Goal: Navigation & Orientation: Go to known website

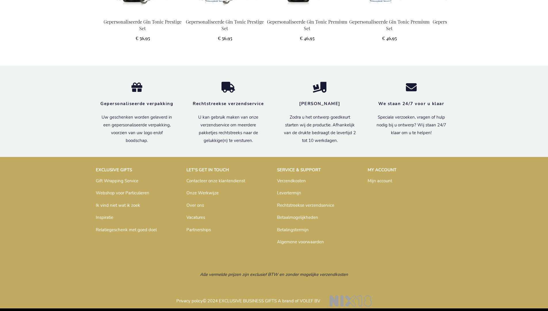
scroll to position [771, 0]
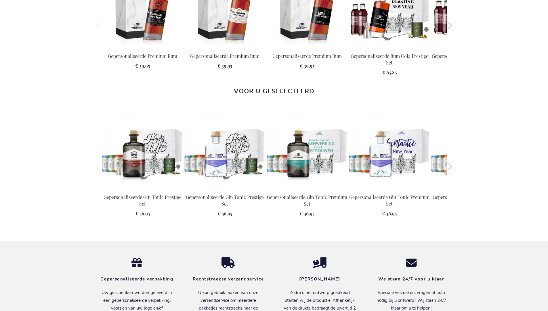
scroll to position [771, 0]
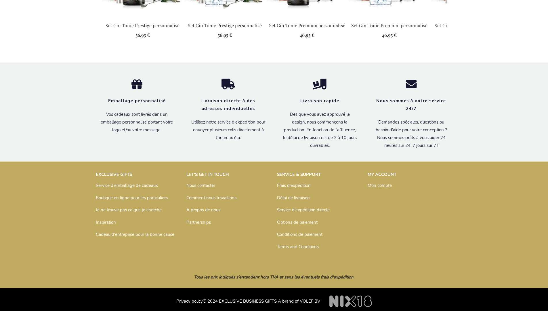
scroll to position [774, 0]
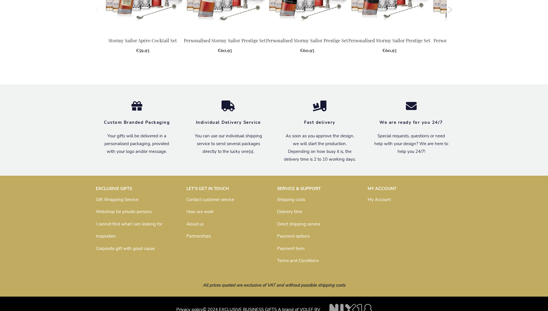
scroll to position [754, 0]
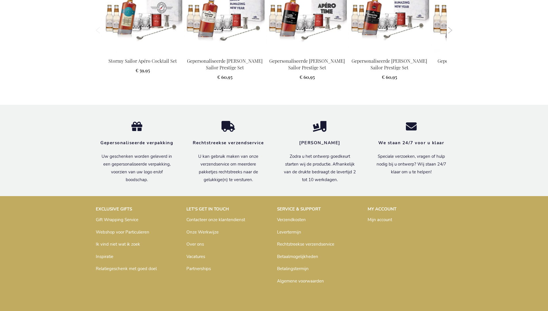
scroll to position [758, 0]
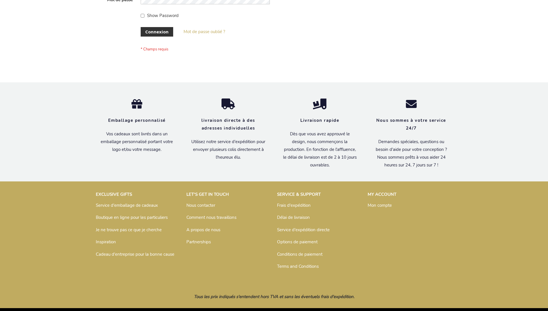
scroll to position [198, 0]
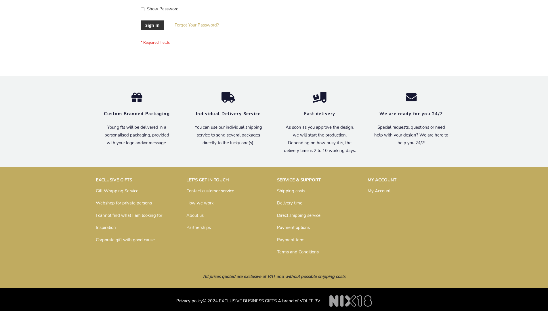
scroll to position [185, 0]
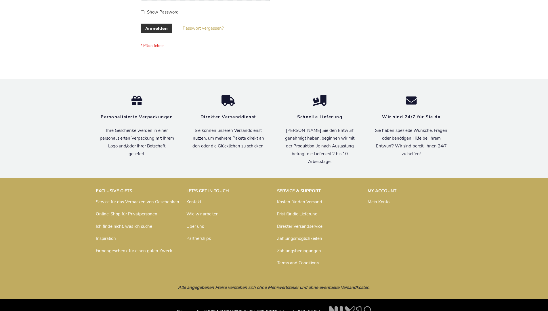
scroll to position [193, 0]
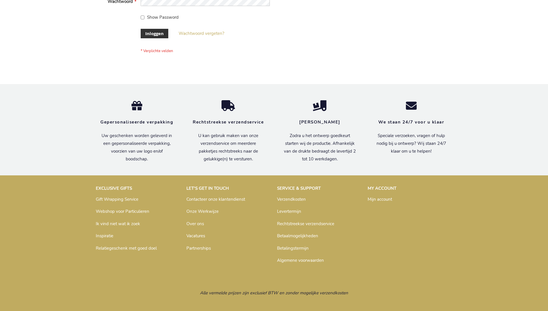
scroll to position [195, 0]
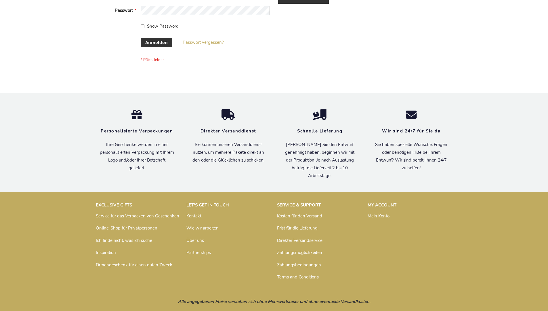
scroll to position [193, 0]
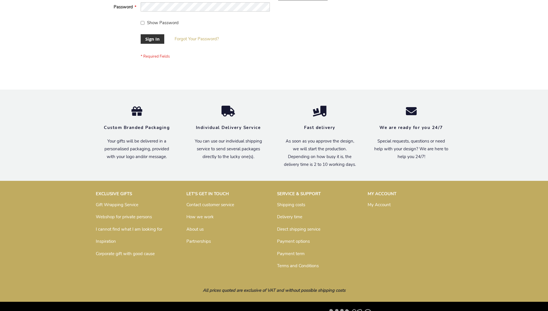
scroll to position [185, 0]
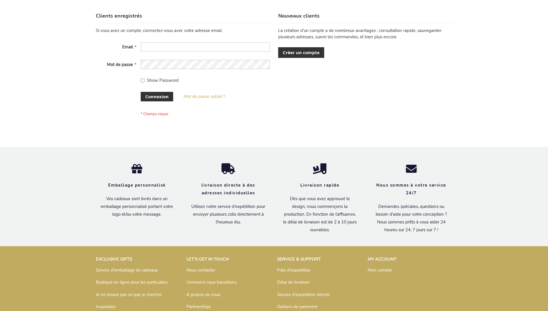
scroll to position [198, 0]
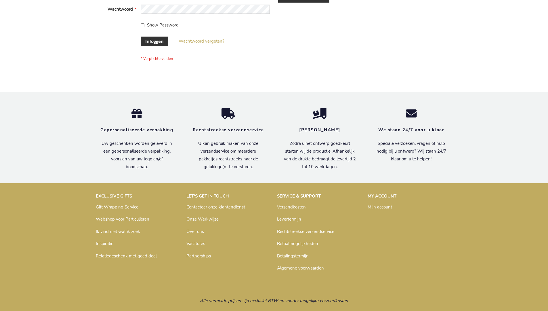
scroll to position [195, 0]
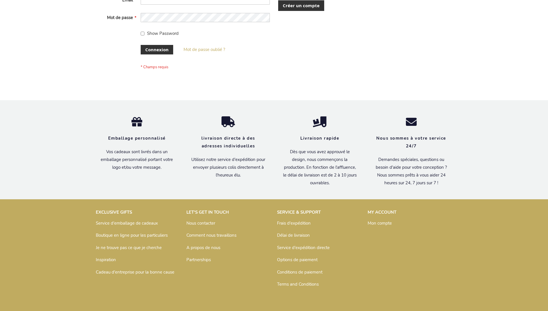
scroll to position [198, 0]
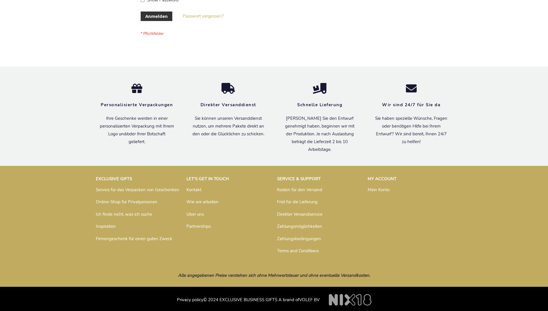
scroll to position [193, 0]
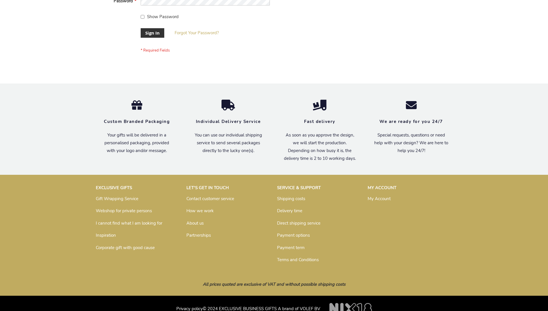
scroll to position [185, 0]
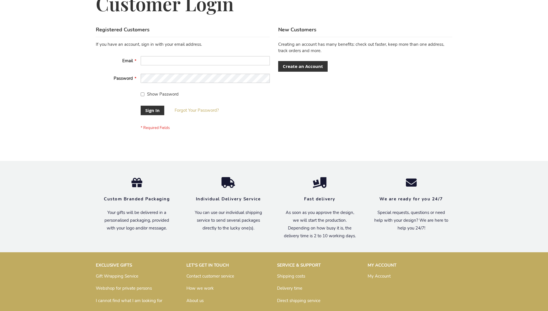
scroll to position [185, 0]
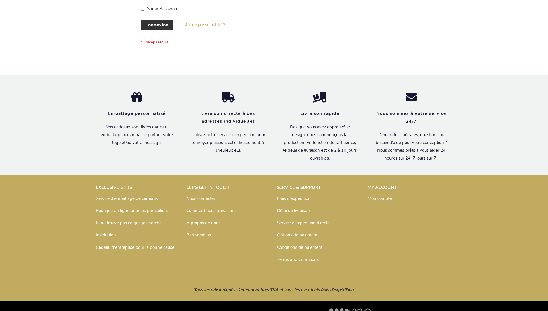
scroll to position [198, 0]
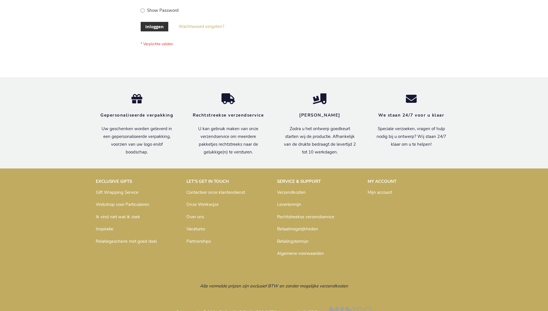
scroll to position [195, 0]
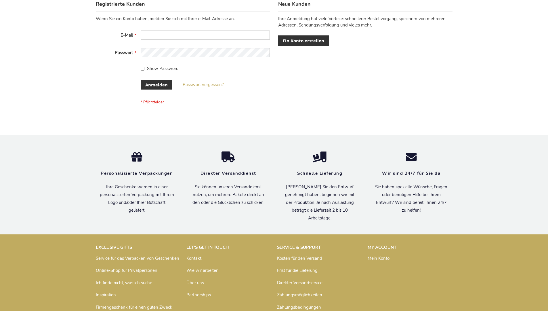
scroll to position [193, 0]
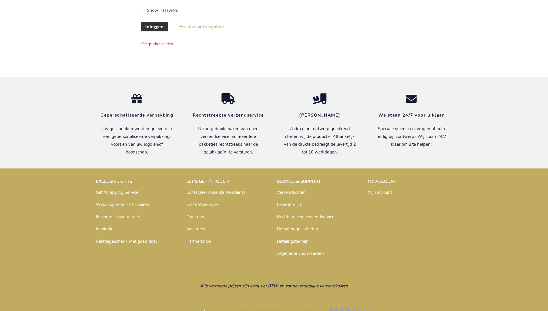
scroll to position [195, 0]
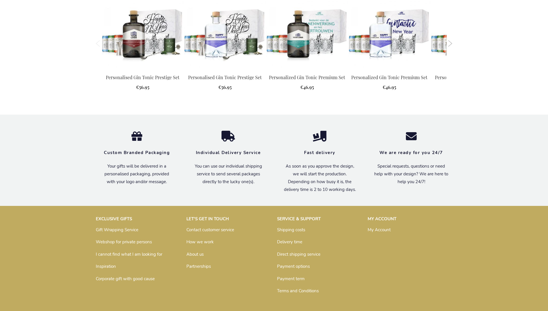
scroll to position [747, 0]
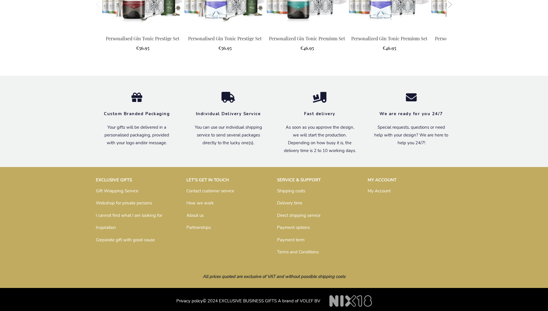
scroll to position [736, 0]
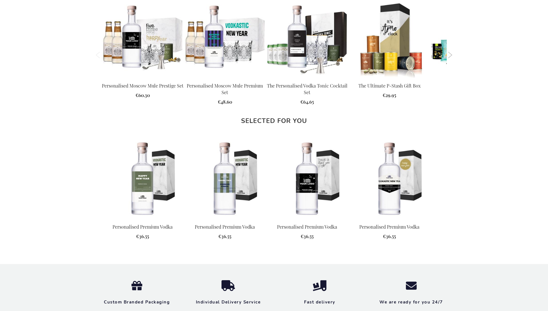
scroll to position [719, 0]
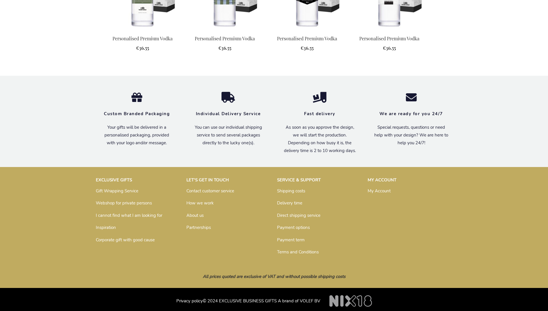
scroll to position [719, 0]
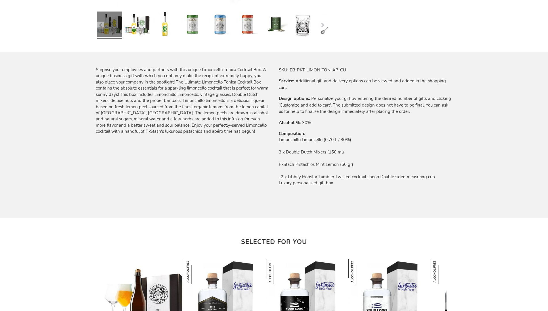
scroll to position [637, 0]
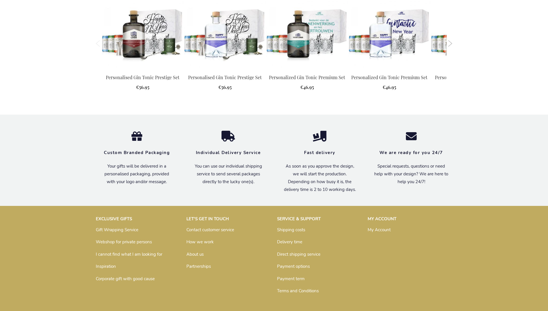
scroll to position [747, 0]
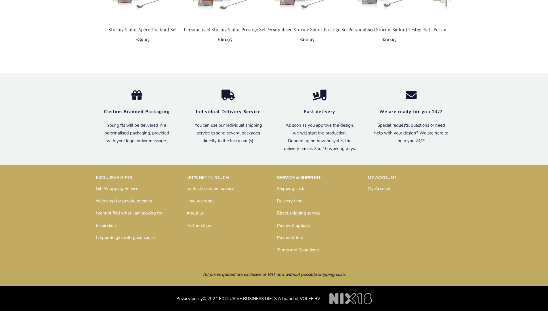
scroll to position [754, 0]
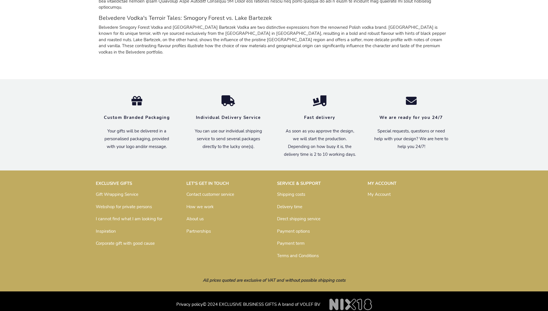
scroll to position [521, 0]
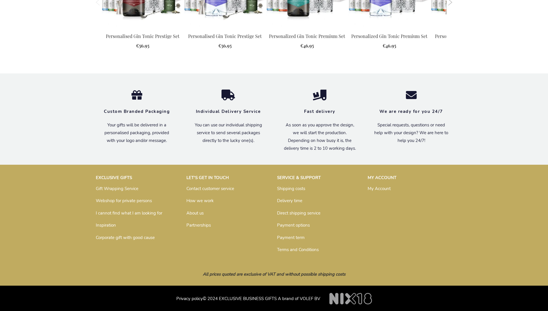
scroll to position [729, 0]
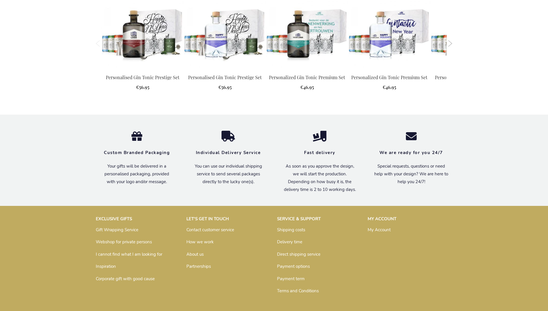
scroll to position [747, 0]
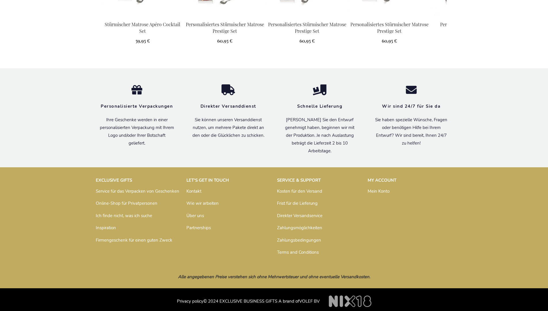
scroll to position [762, 0]
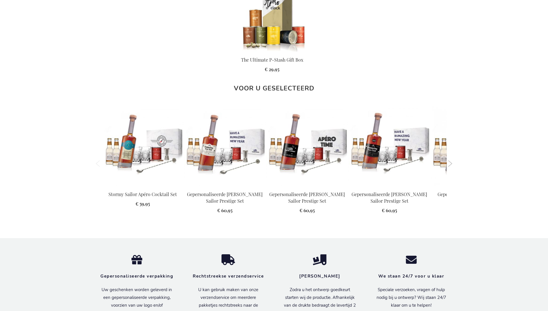
scroll to position [758, 0]
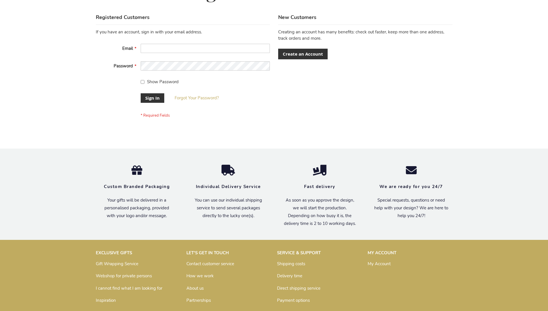
scroll to position [185, 0]
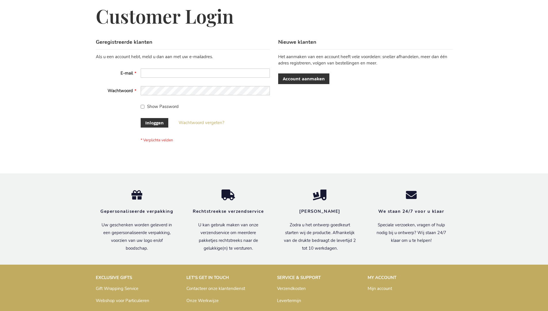
scroll to position [195, 0]
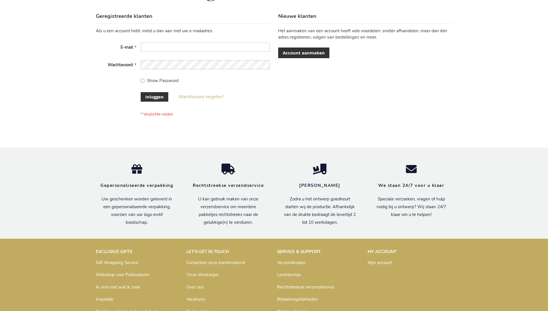
scroll to position [195, 0]
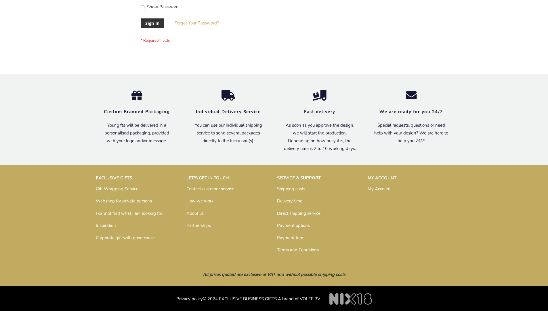
scroll to position [185, 0]
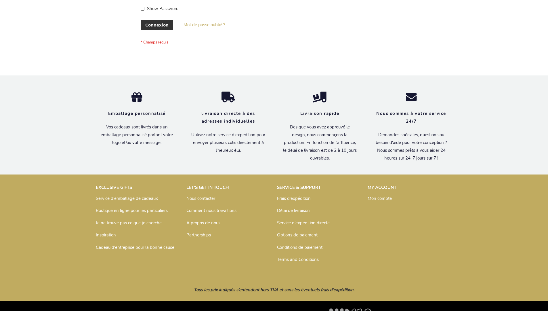
scroll to position [198, 0]
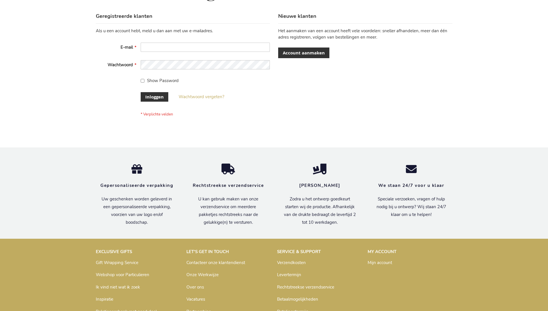
scroll to position [195, 0]
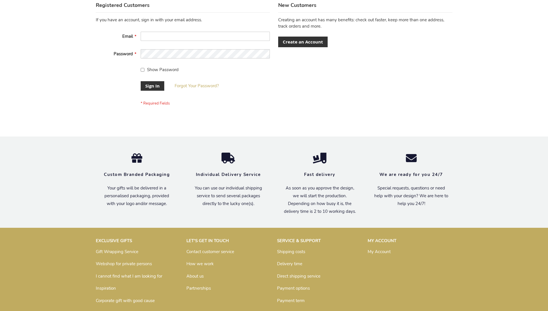
scroll to position [185, 0]
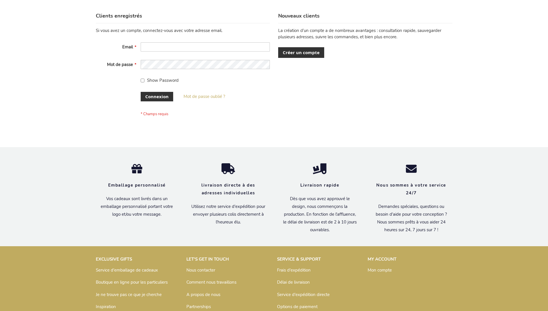
scroll to position [198, 0]
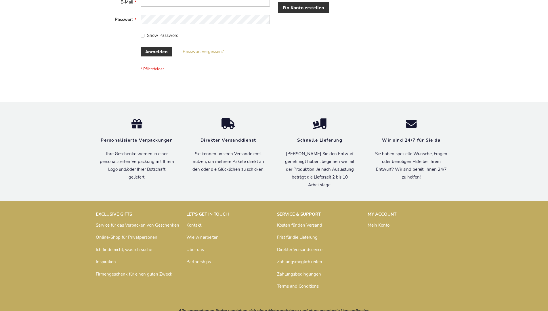
scroll to position [193, 0]
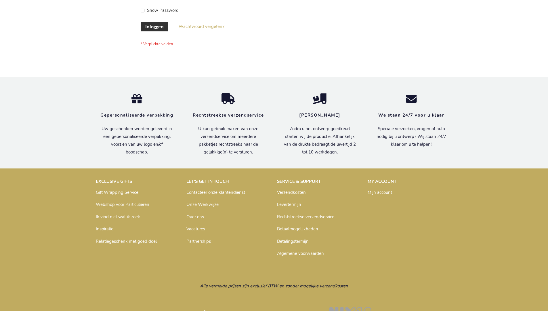
scroll to position [195, 0]
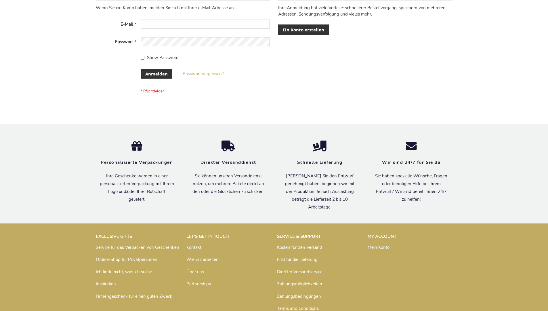
scroll to position [188, 0]
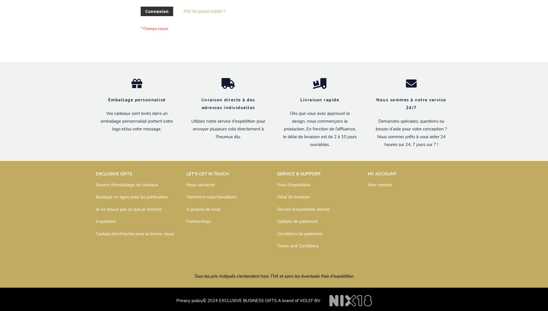
scroll to position [198, 0]
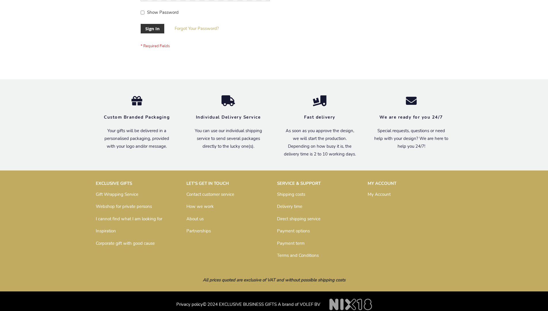
scroll to position [185, 0]
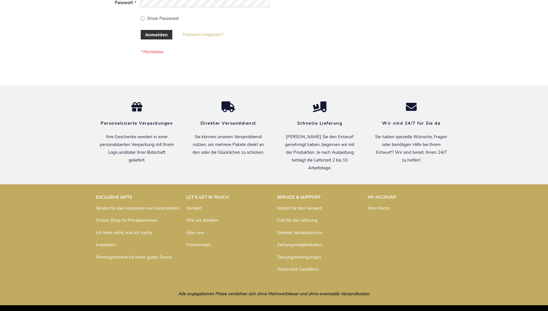
scroll to position [193, 0]
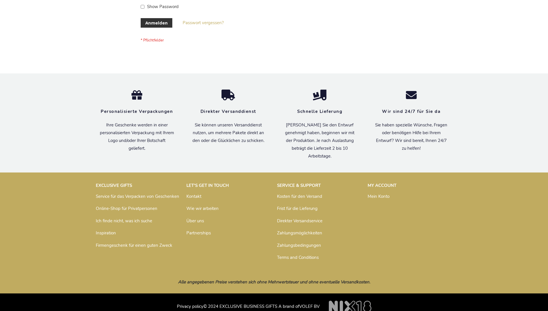
scroll to position [193, 0]
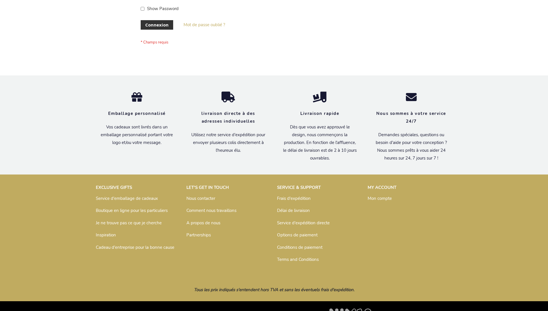
scroll to position [198, 0]
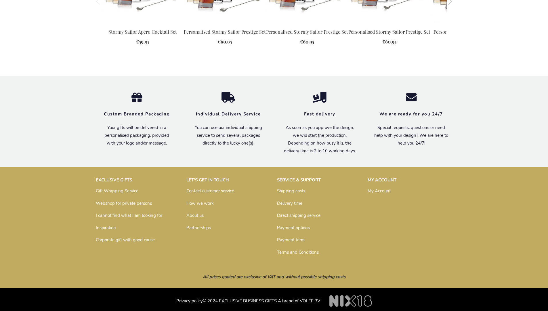
scroll to position [742, 0]
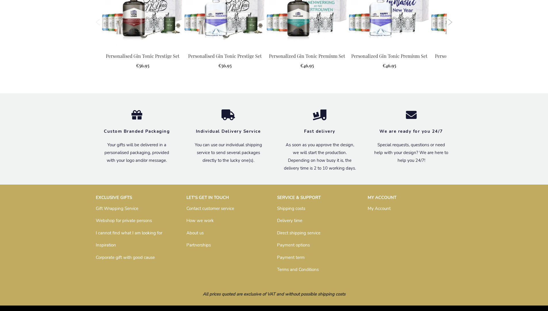
scroll to position [736, 0]
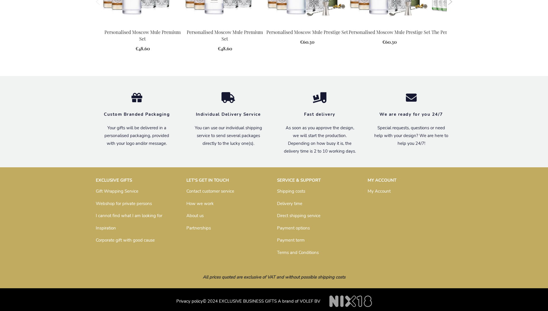
scroll to position [760, 0]
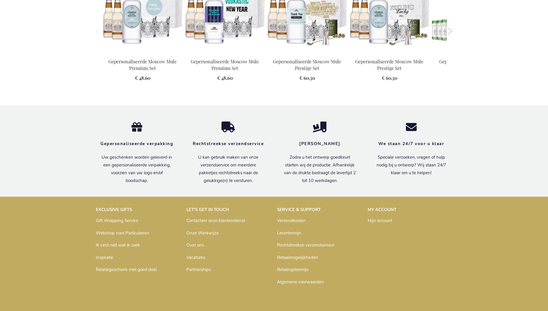
scroll to position [771, 0]
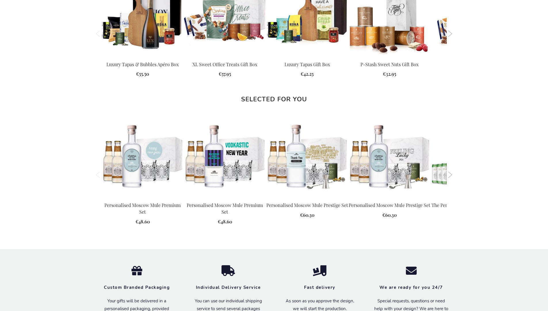
scroll to position [760, 0]
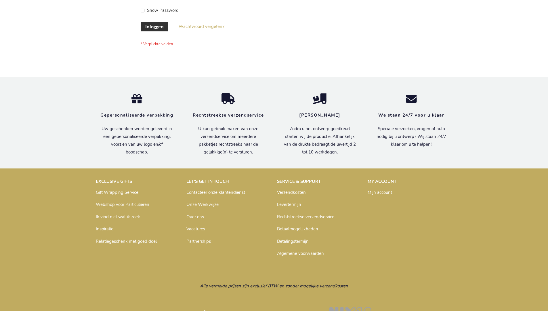
scroll to position [195, 0]
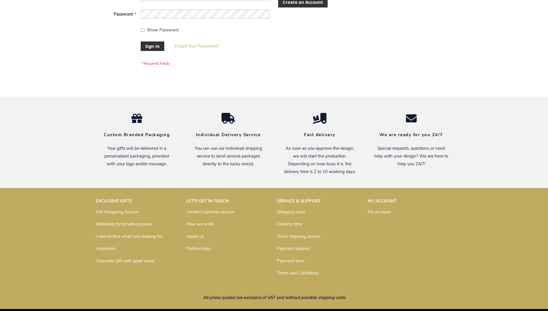
scroll to position [185, 0]
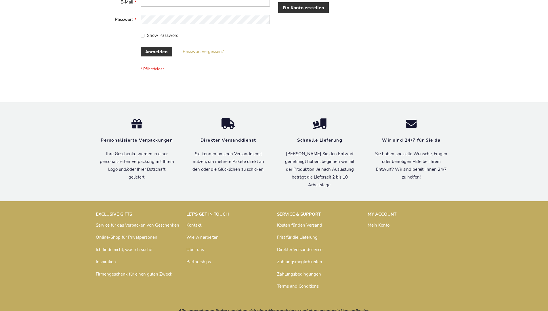
scroll to position [193, 0]
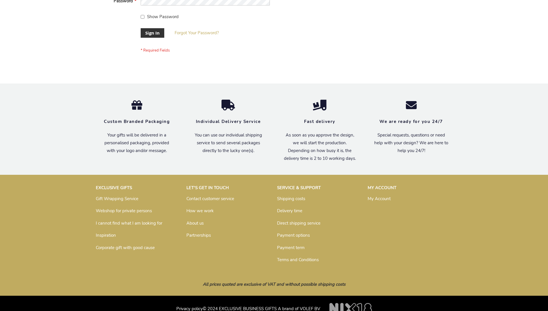
scroll to position [185, 0]
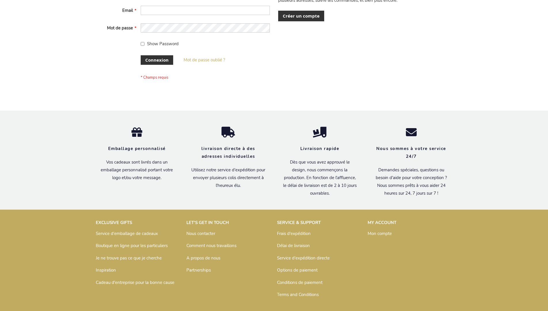
scroll to position [198, 0]
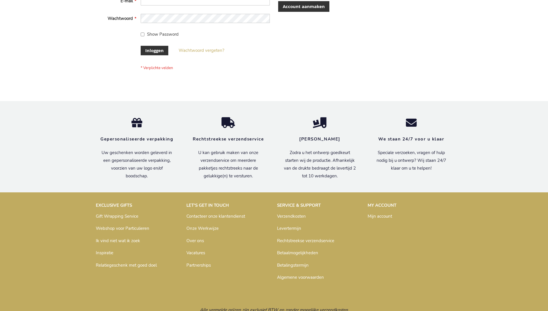
scroll to position [195, 0]
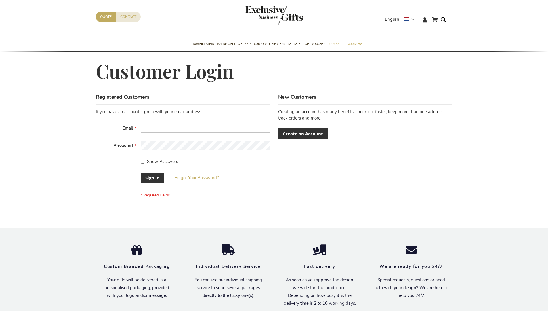
scroll to position [185, 0]
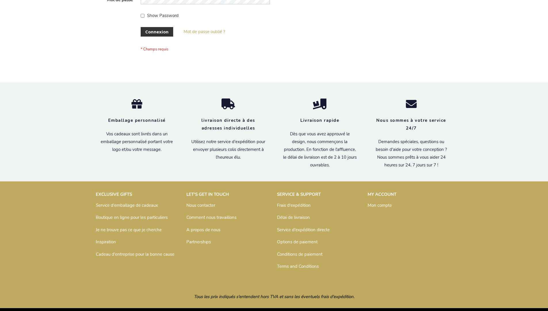
scroll to position [198, 0]
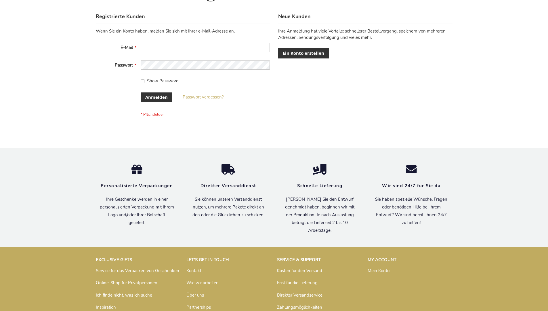
scroll to position [193, 0]
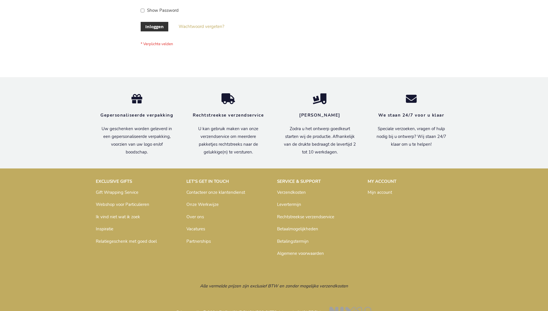
scroll to position [195, 0]
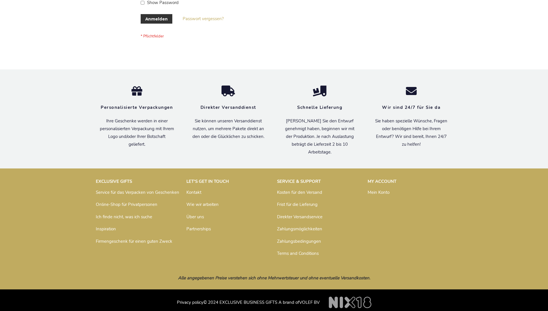
scroll to position [193, 0]
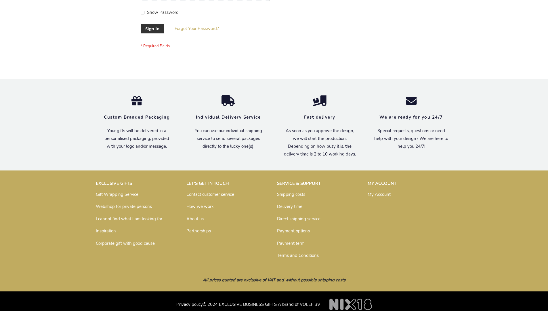
scroll to position [185, 0]
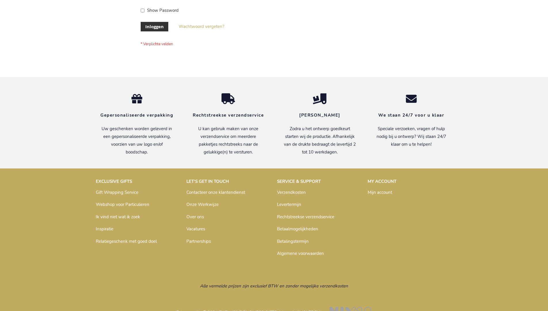
scroll to position [195, 0]
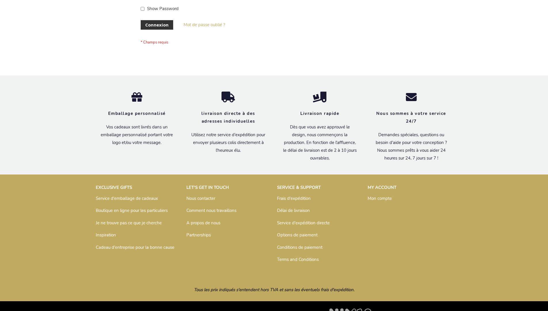
scroll to position [198, 0]
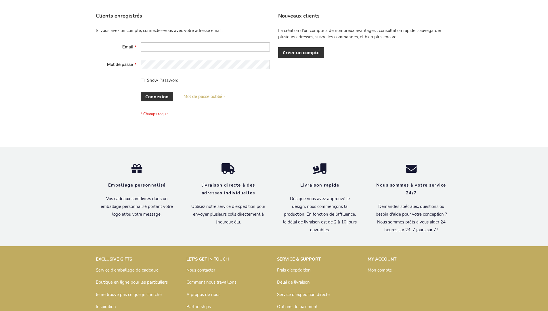
scroll to position [198, 0]
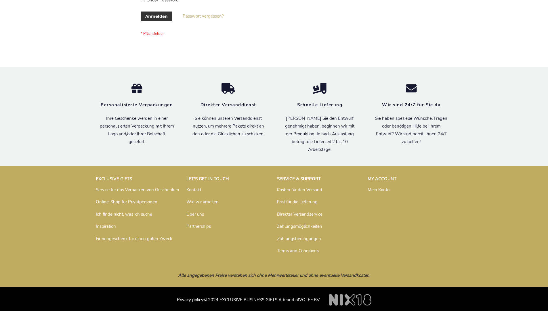
scroll to position [193, 0]
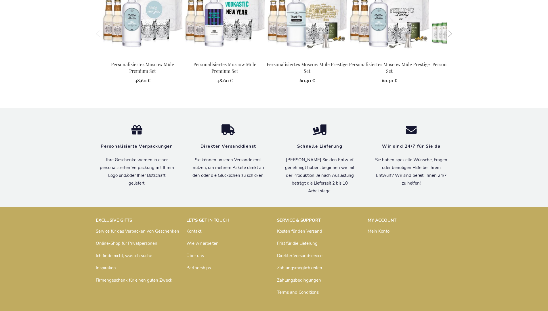
scroll to position [775, 0]
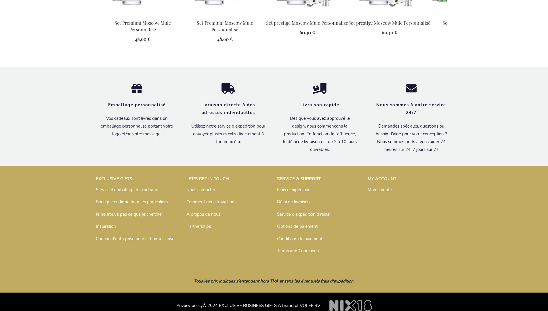
scroll to position [781, 0]
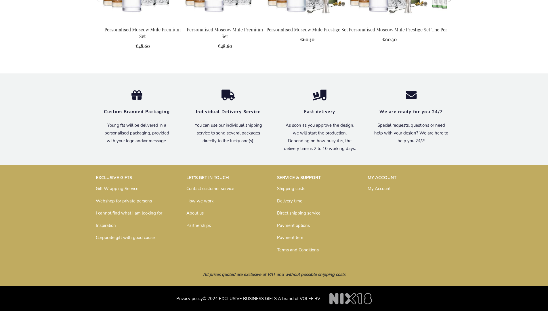
scroll to position [760, 0]
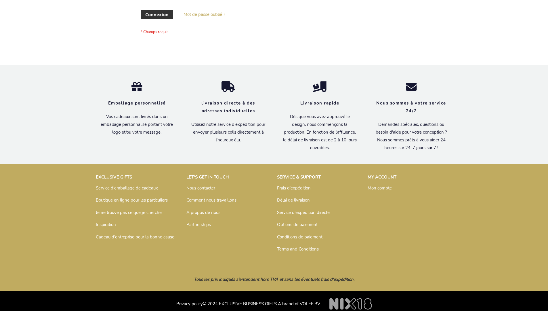
scroll to position [198, 0]
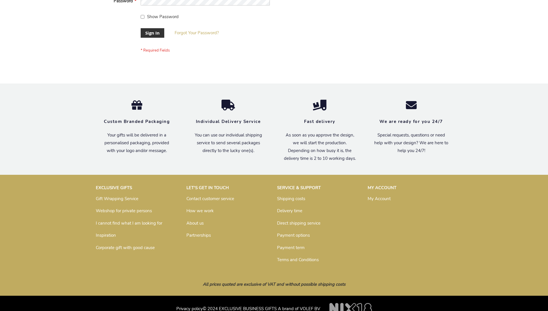
scroll to position [185, 0]
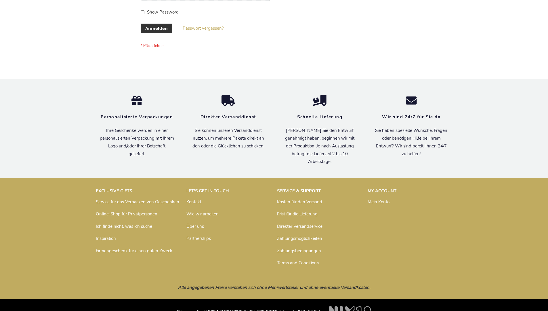
scroll to position [193, 0]
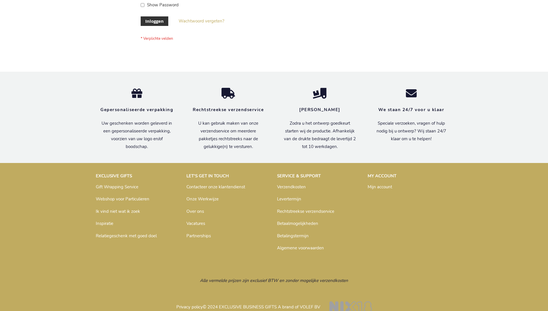
scroll to position [195, 0]
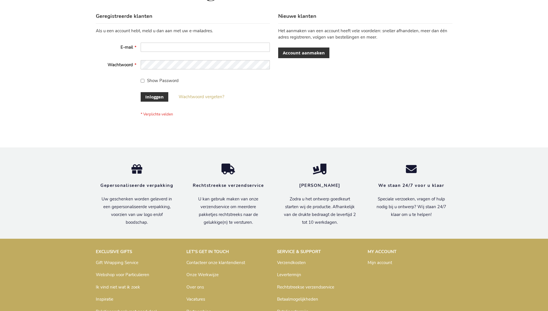
scroll to position [195, 0]
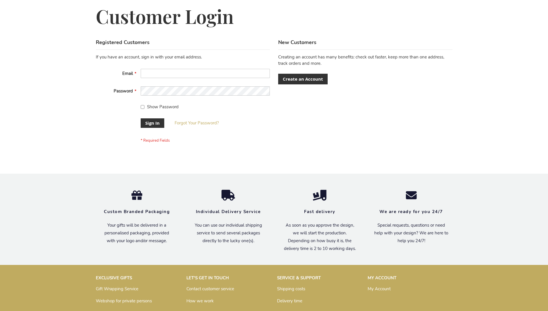
scroll to position [185, 0]
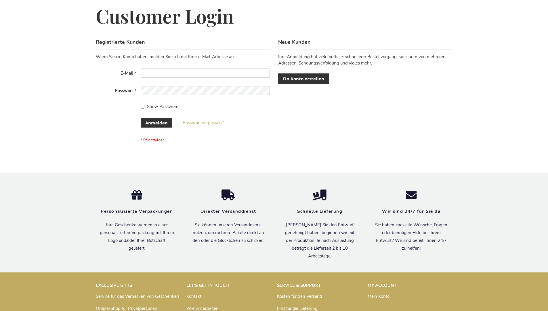
scroll to position [193, 0]
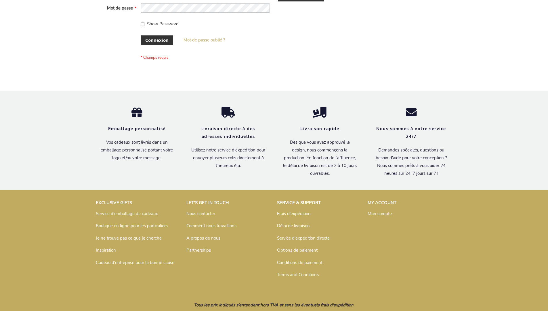
scroll to position [198, 0]
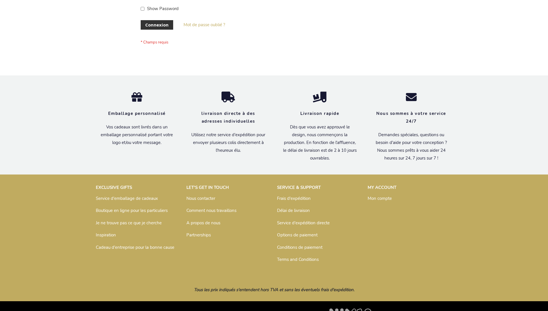
scroll to position [198, 0]
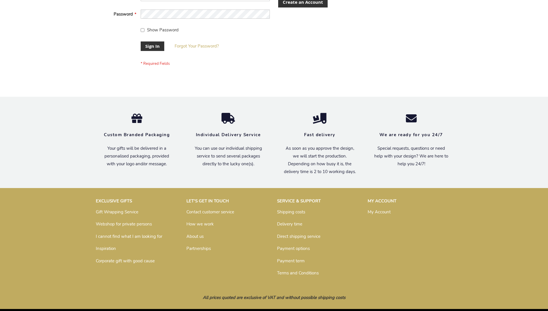
scroll to position [185, 0]
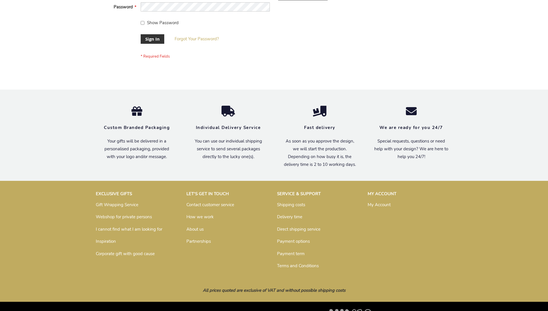
scroll to position [185, 0]
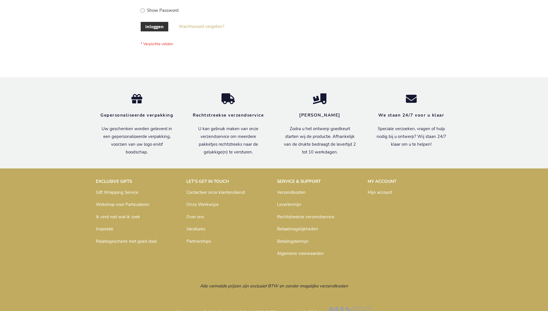
scroll to position [195, 0]
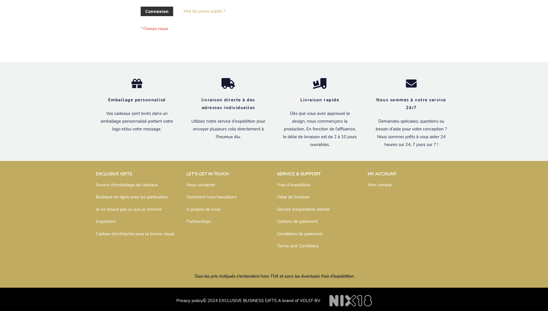
scroll to position [198, 0]
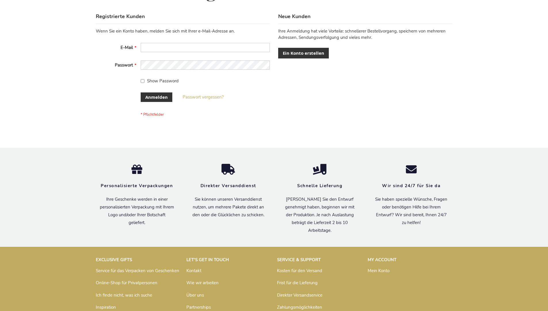
scroll to position [193, 0]
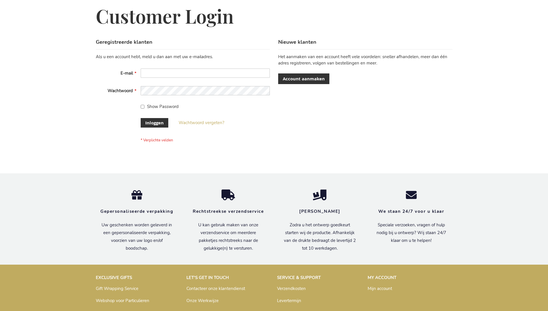
scroll to position [195, 0]
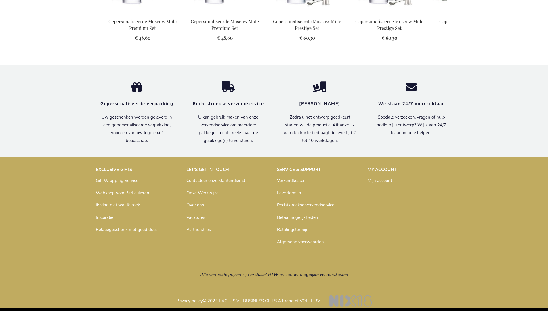
scroll to position [771, 0]
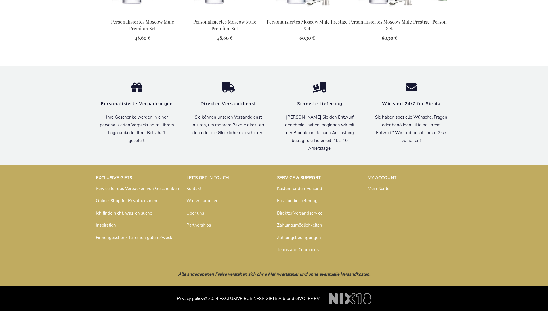
scroll to position [775, 0]
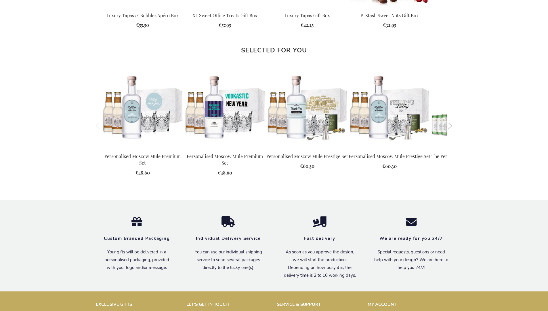
scroll to position [760, 0]
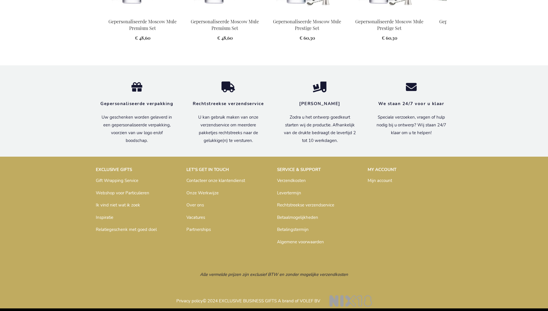
scroll to position [771, 0]
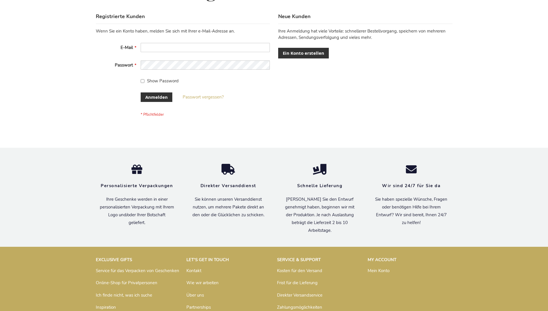
scroll to position [193, 0]
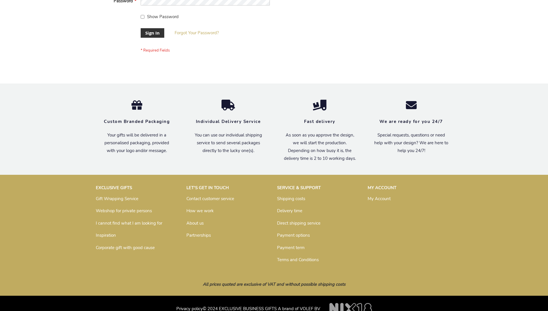
scroll to position [185, 0]
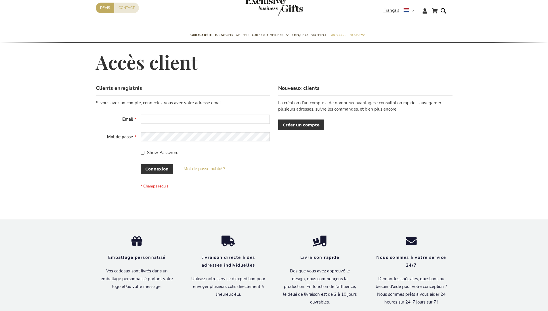
scroll to position [194, 0]
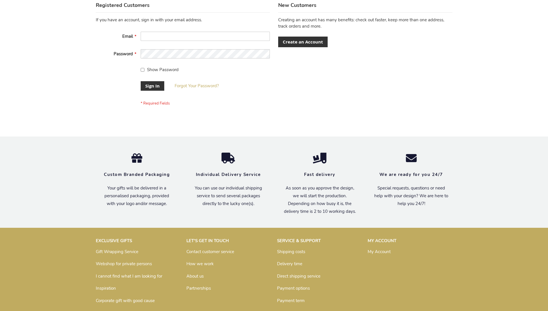
scroll to position [185, 0]
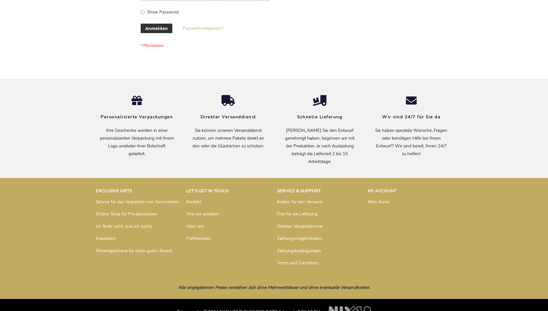
scroll to position [193, 0]
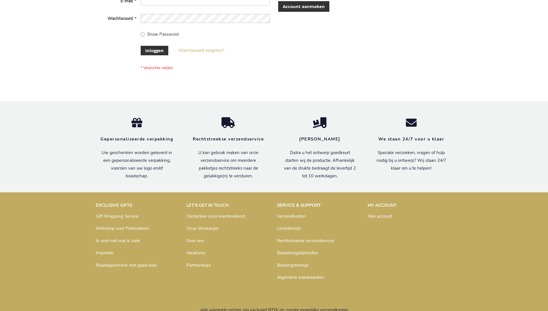
scroll to position [195, 0]
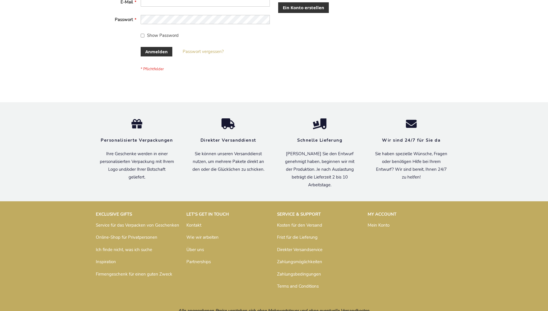
scroll to position [193, 0]
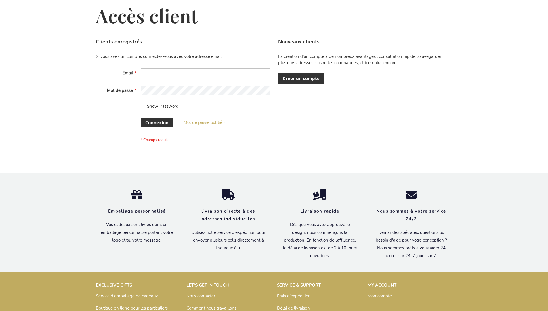
scroll to position [198, 0]
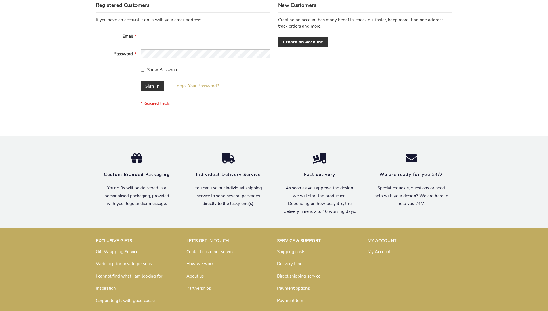
scroll to position [185, 0]
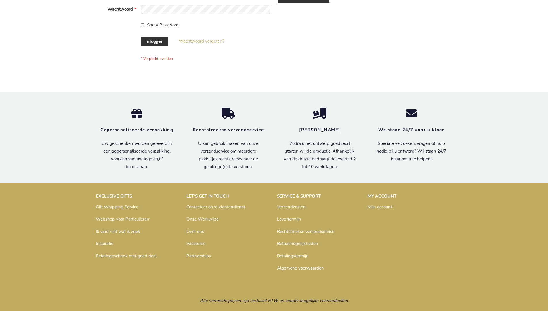
scroll to position [195, 0]
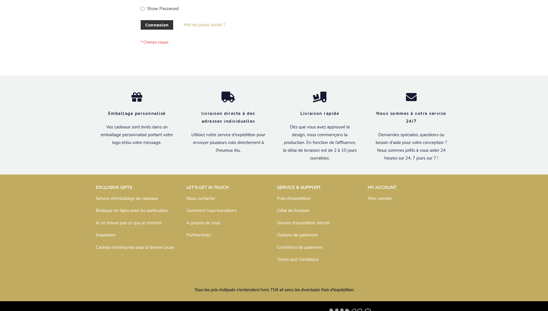
scroll to position [198, 0]
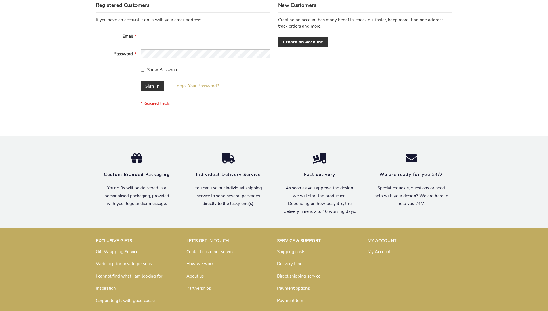
scroll to position [185, 0]
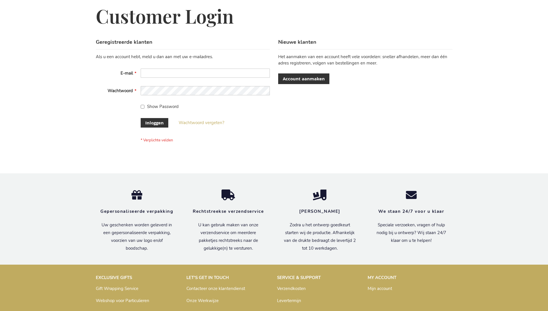
scroll to position [195, 0]
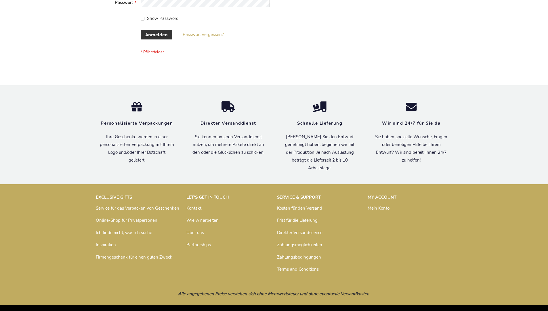
scroll to position [193, 0]
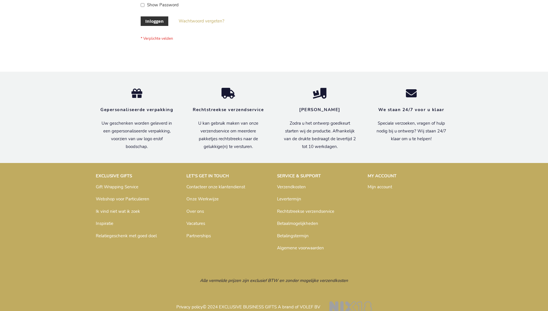
scroll to position [195, 0]
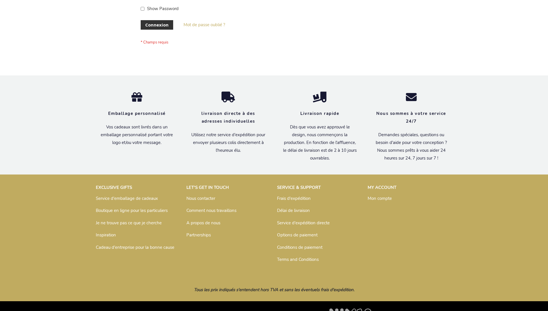
scroll to position [198, 0]
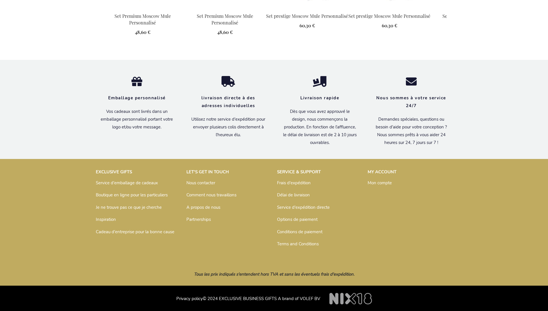
scroll to position [781, 0]
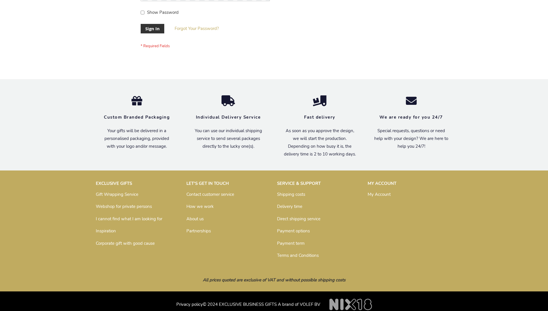
scroll to position [185, 0]
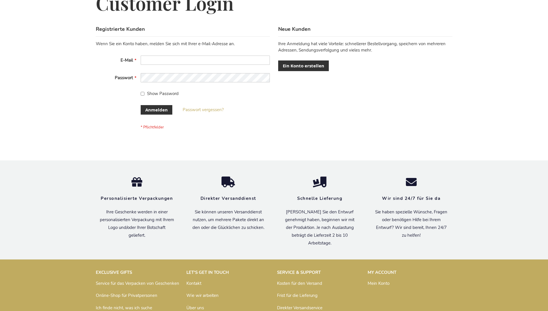
scroll to position [193, 0]
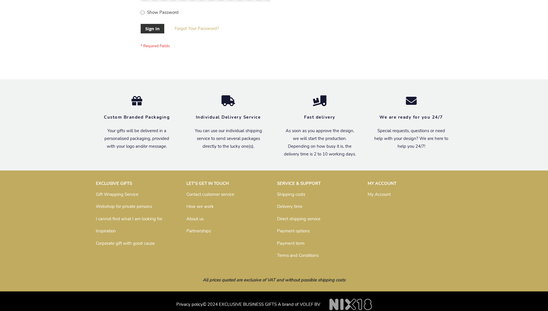
scroll to position [185, 0]
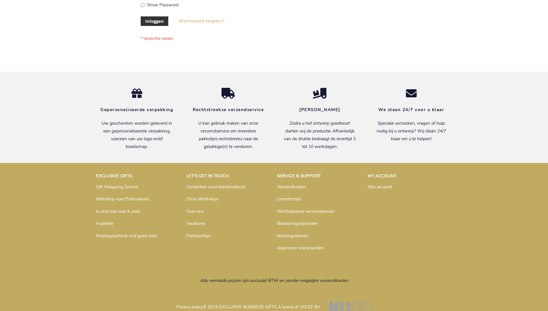
scroll to position [195, 0]
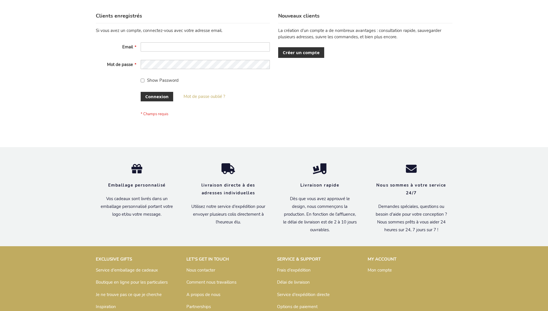
scroll to position [198, 0]
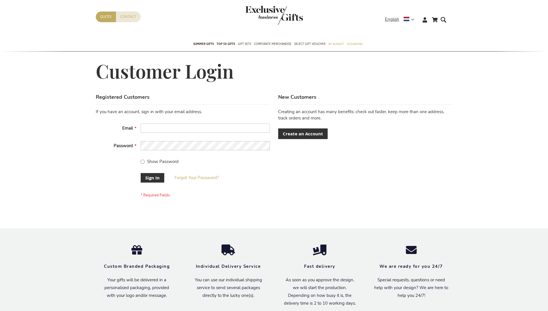
scroll to position [185, 0]
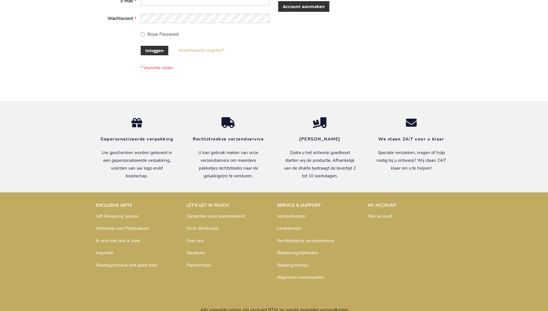
scroll to position [195, 0]
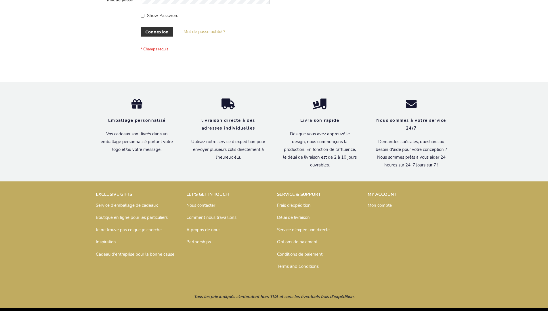
scroll to position [198, 0]
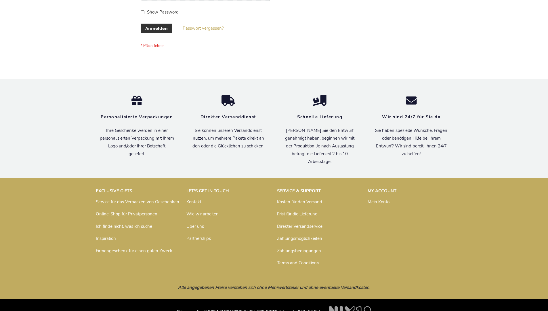
scroll to position [193, 0]
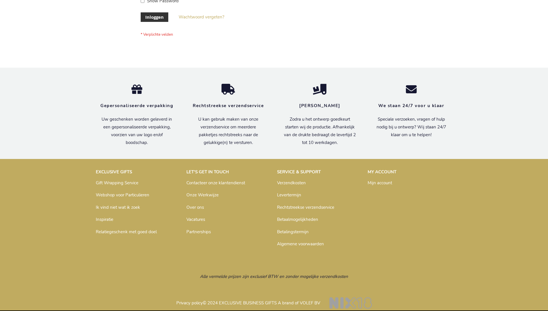
scroll to position [195, 0]
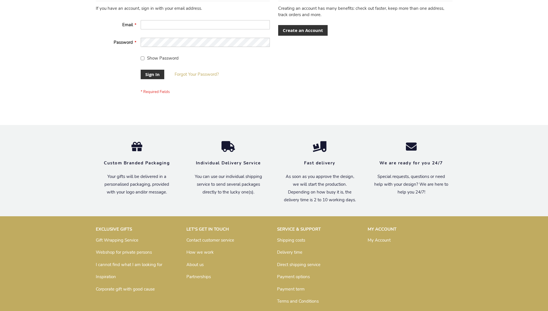
scroll to position [185, 0]
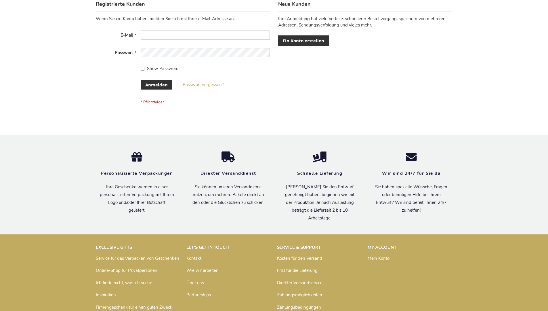
scroll to position [193, 0]
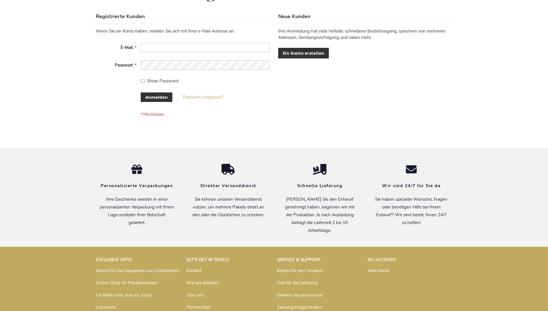
scroll to position [193, 0]
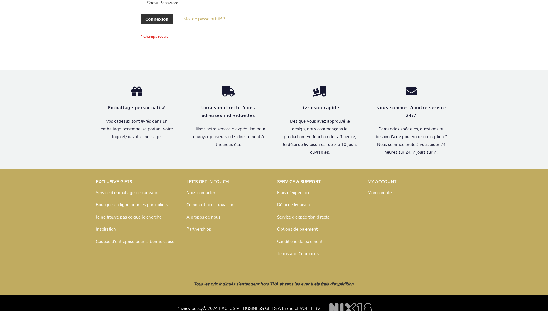
scroll to position [198, 0]
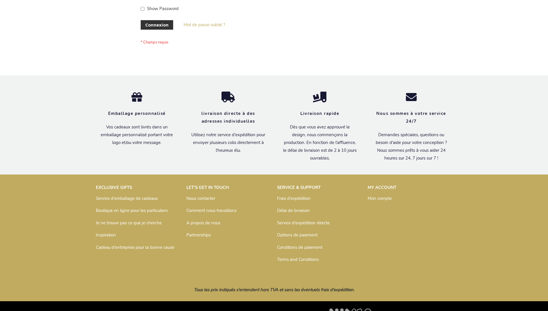
scroll to position [198, 0]
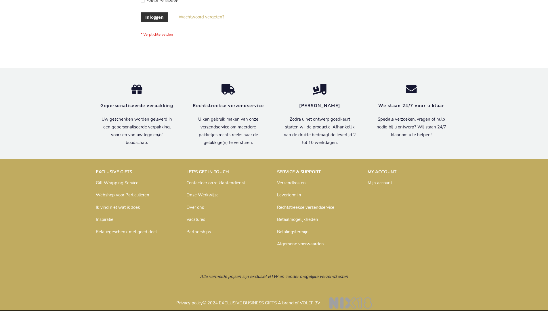
scroll to position [195, 0]
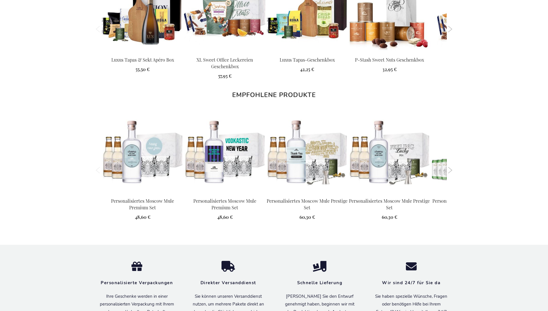
scroll to position [775, 0]
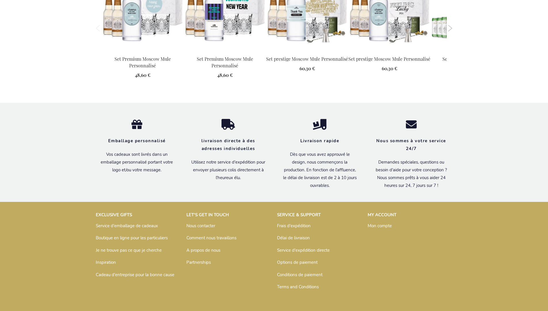
scroll to position [781, 0]
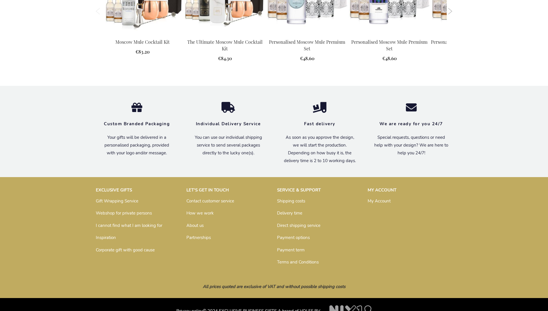
scroll to position [742, 0]
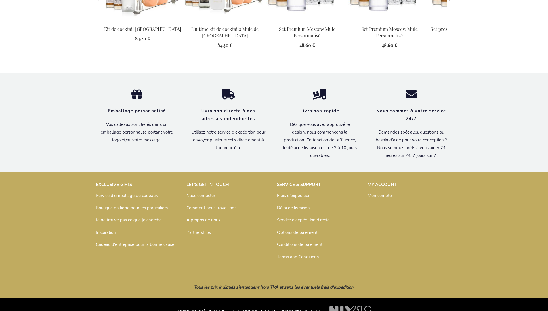
scroll to position [762, 0]
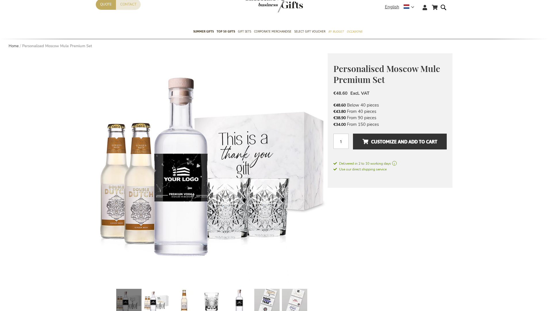
scroll to position [742, 0]
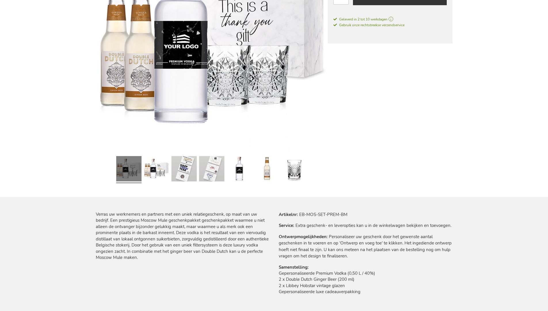
scroll to position [752, 0]
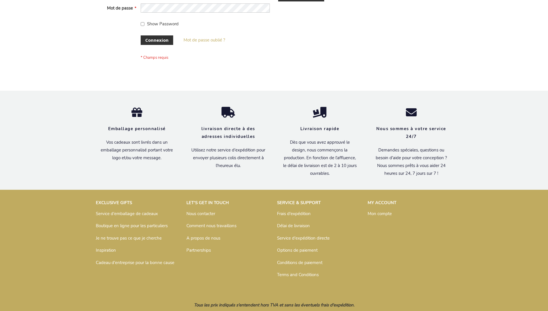
scroll to position [198, 0]
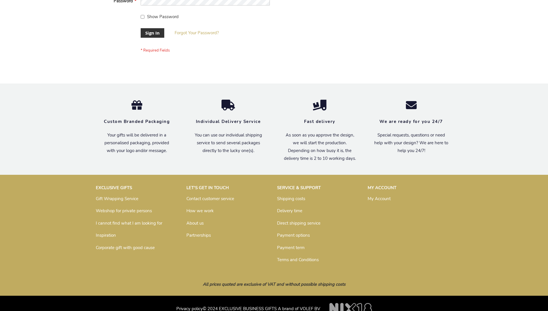
scroll to position [185, 0]
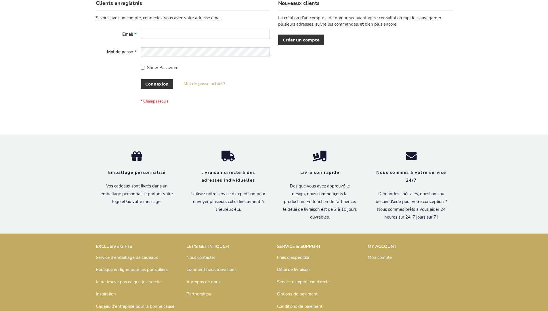
scroll to position [198, 0]
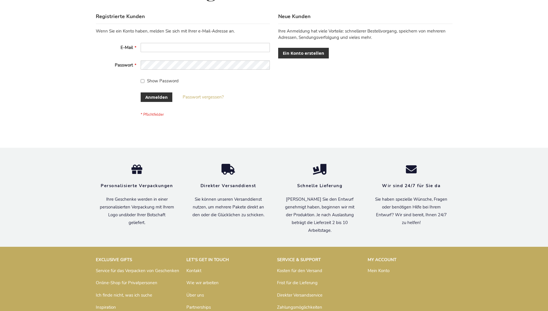
scroll to position [193, 0]
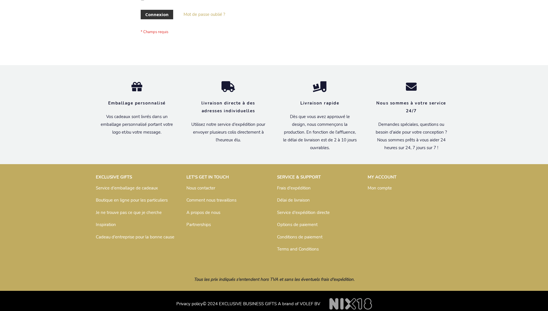
scroll to position [198, 0]
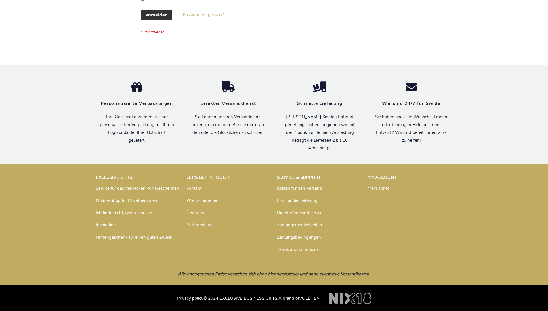
scroll to position [193, 0]
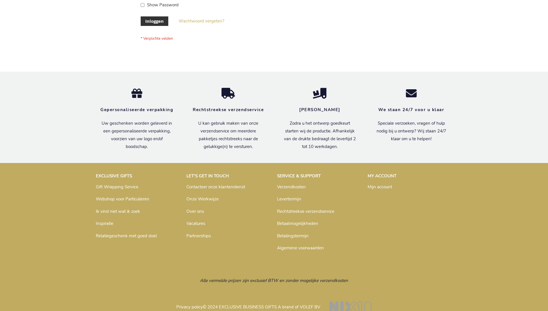
scroll to position [195, 0]
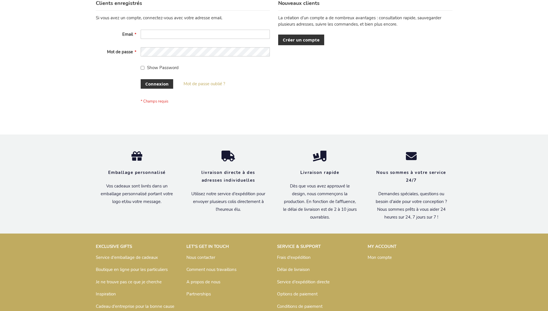
scroll to position [198, 0]
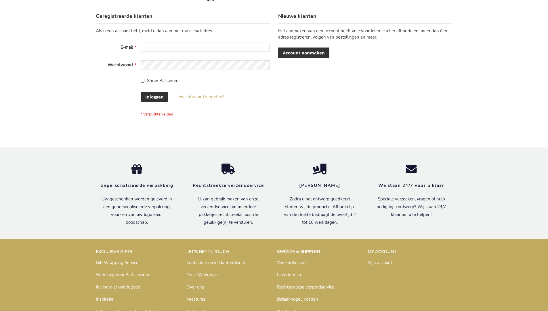
scroll to position [195, 0]
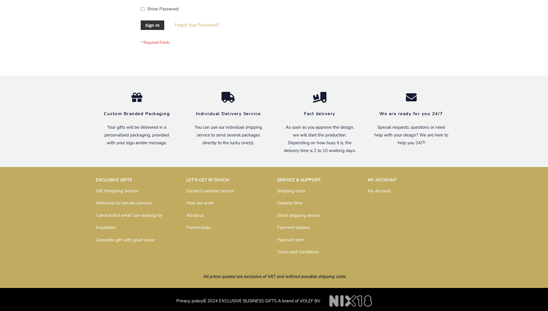
scroll to position [185, 0]
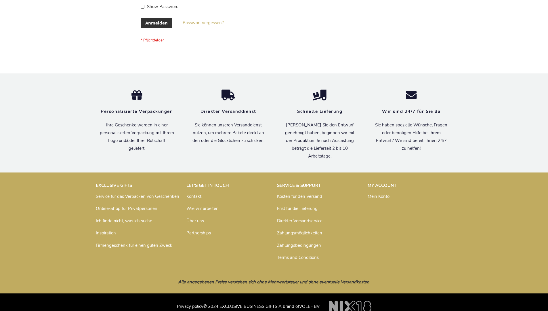
scroll to position [193, 0]
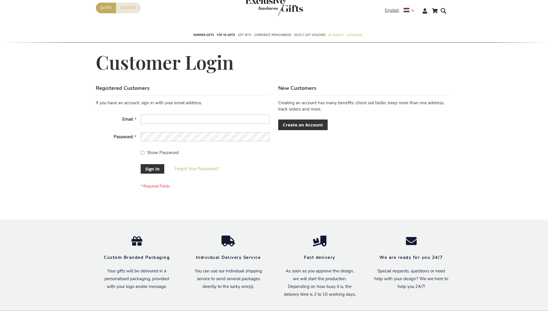
scroll to position [185, 0]
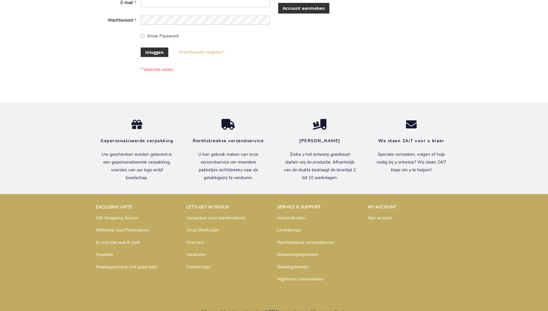
scroll to position [191, 0]
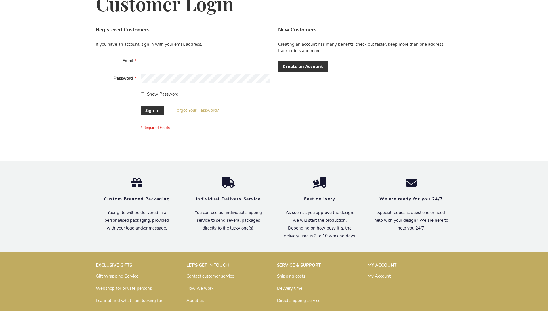
scroll to position [185, 0]
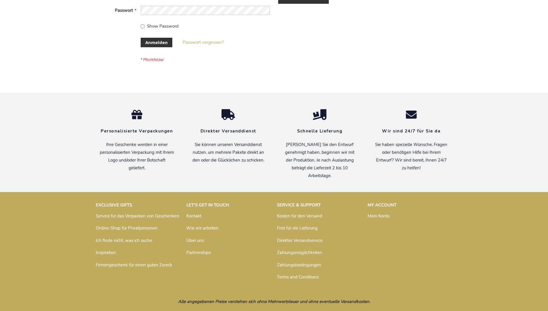
scroll to position [193, 0]
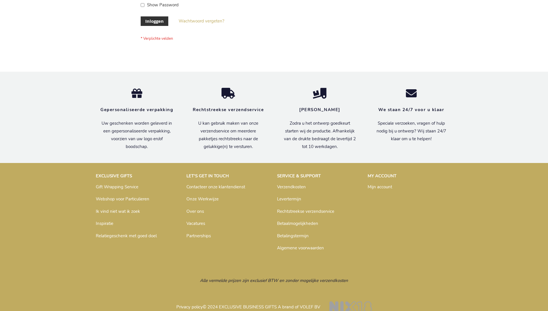
scroll to position [195, 0]
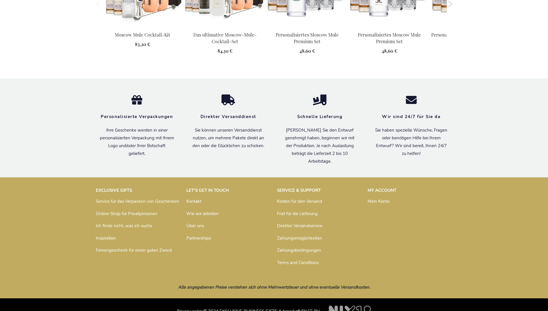
scroll to position [756, 0]
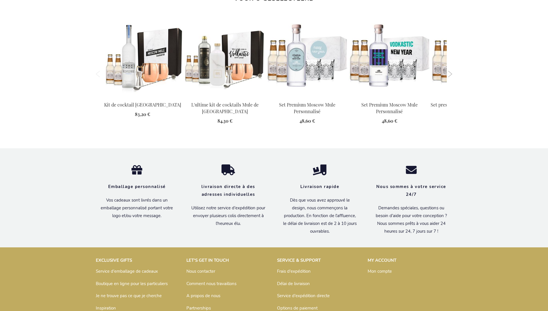
scroll to position [762, 0]
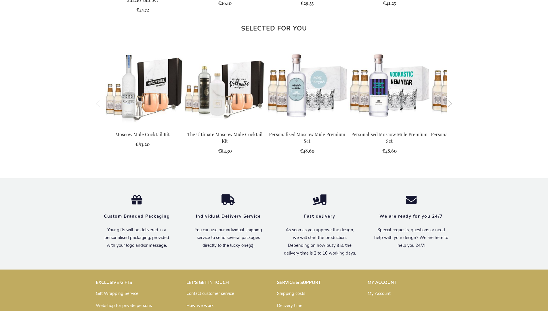
scroll to position [742, 0]
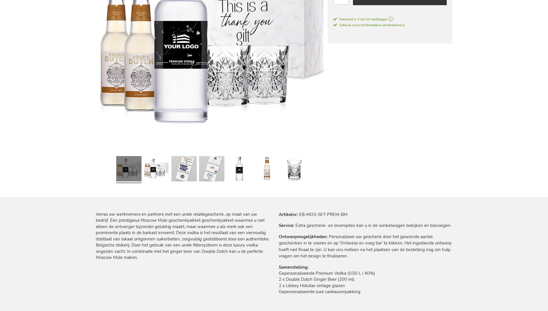
scroll to position [752, 0]
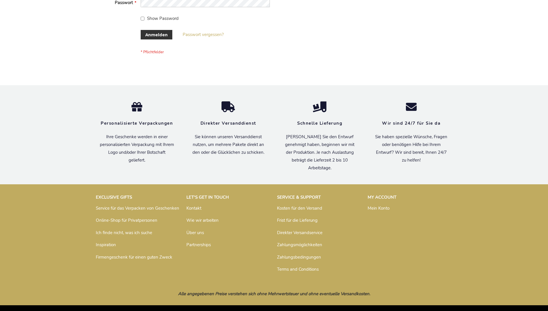
scroll to position [193, 0]
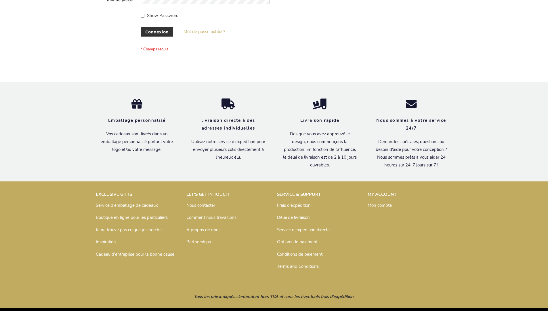
scroll to position [198, 0]
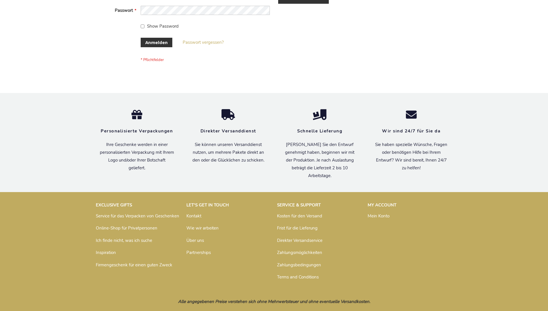
scroll to position [193, 0]
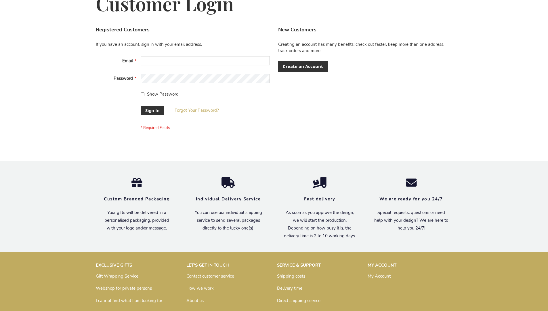
scroll to position [185, 0]
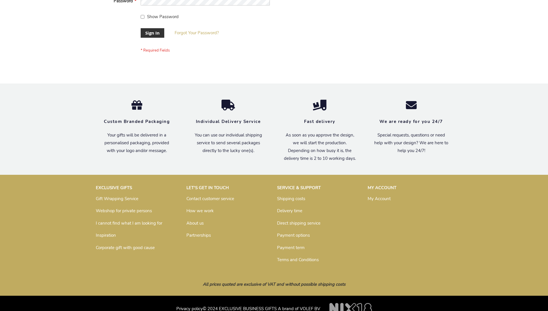
scroll to position [185, 0]
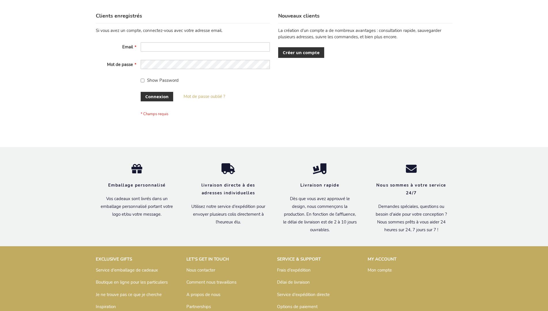
scroll to position [198, 0]
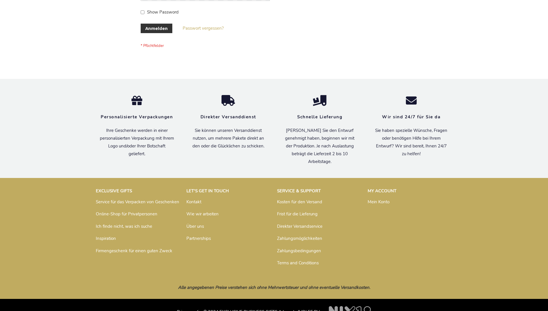
scroll to position [193, 0]
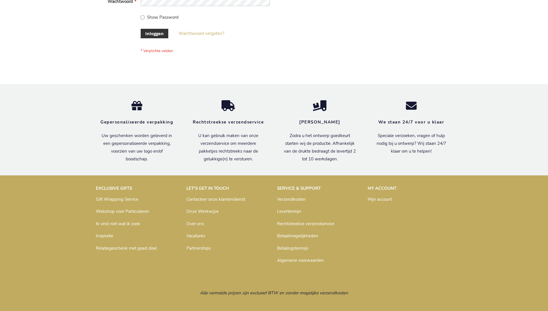
scroll to position [195, 0]
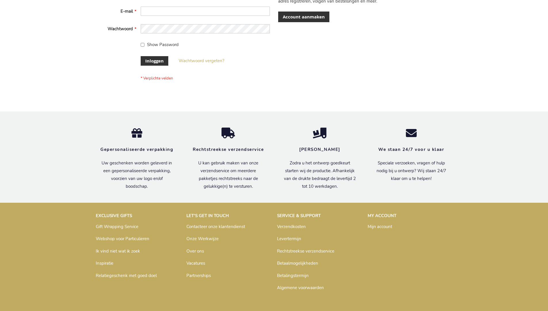
scroll to position [195, 0]
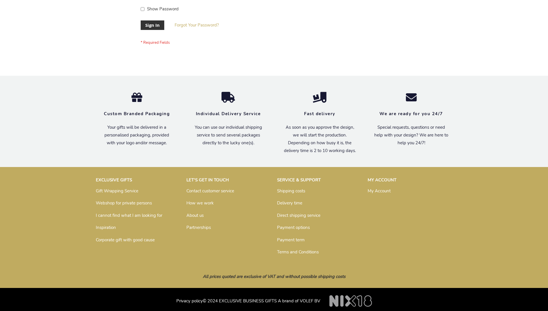
scroll to position [185, 0]
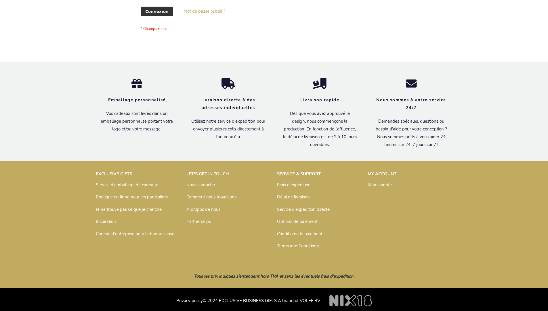
scroll to position [198, 0]
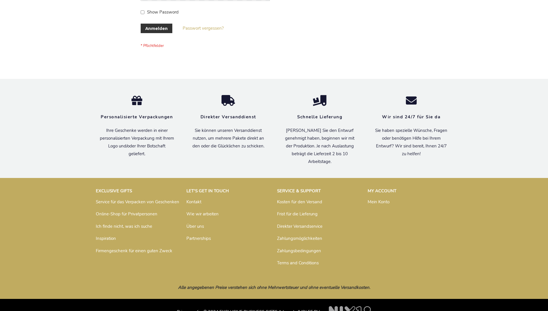
scroll to position [193, 0]
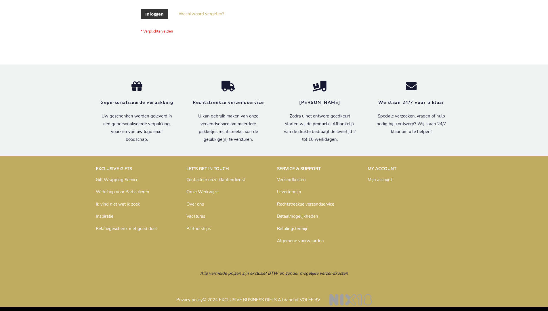
scroll to position [195, 0]
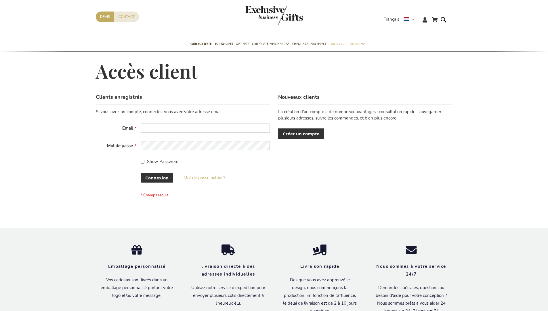
scroll to position [198, 0]
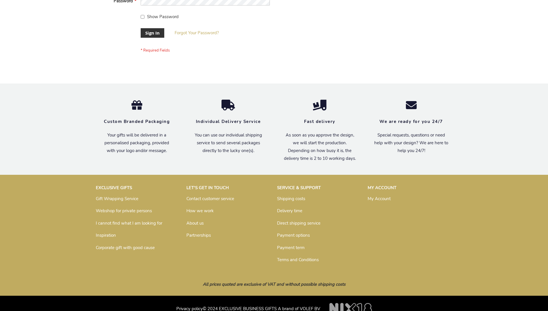
scroll to position [185, 0]
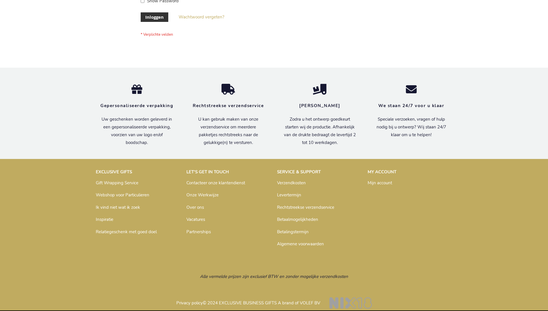
scroll to position [195, 0]
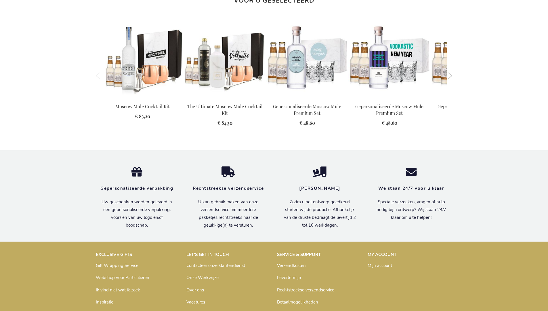
scroll to position [752, 0]
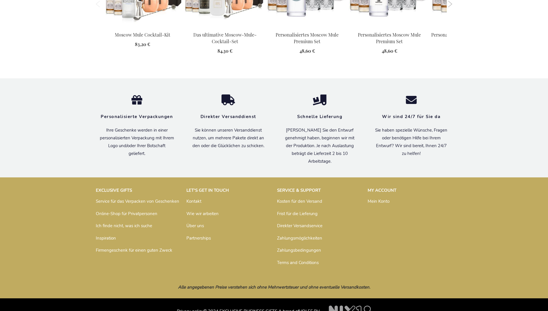
scroll to position [756, 0]
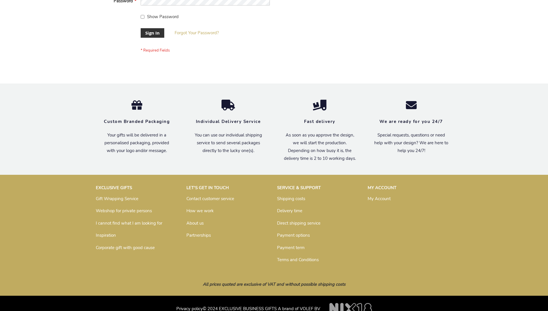
scroll to position [185, 0]
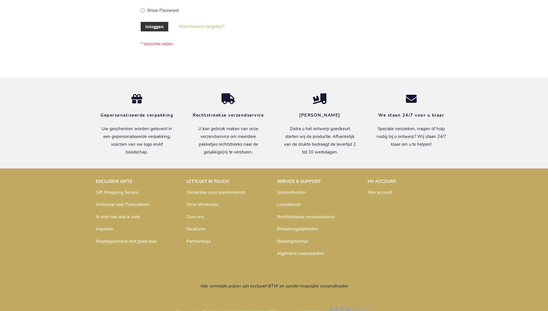
scroll to position [195, 0]
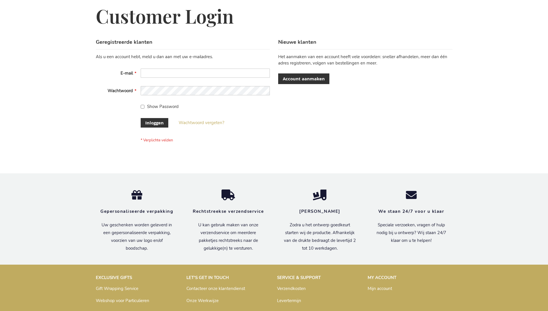
scroll to position [195, 0]
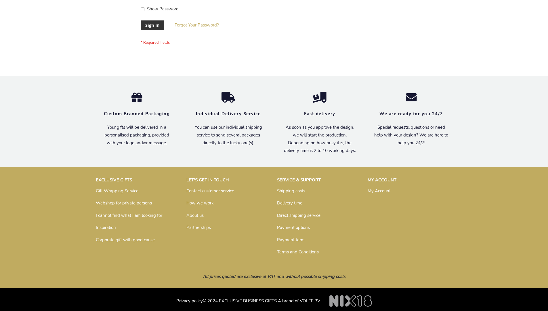
scroll to position [185, 0]
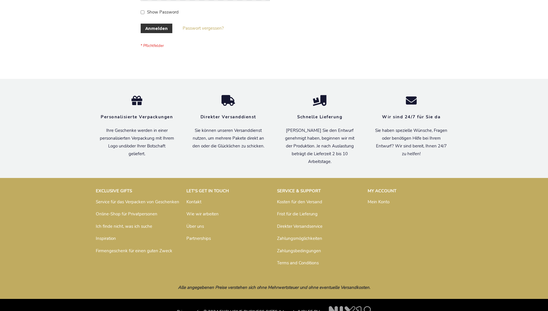
scroll to position [193, 0]
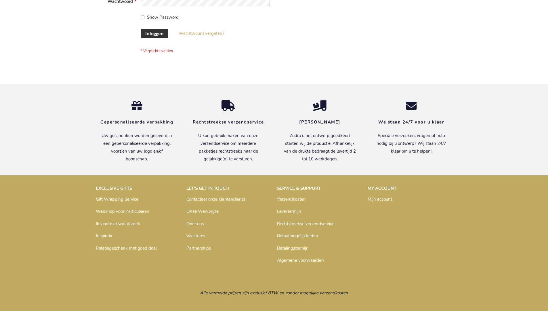
scroll to position [195, 0]
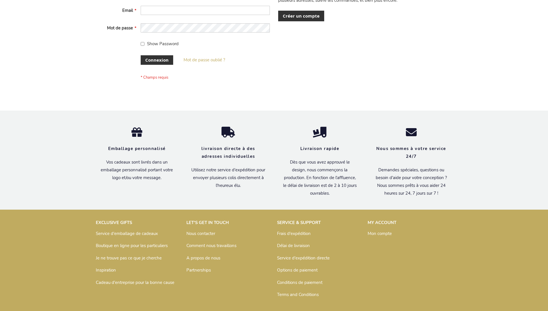
scroll to position [198, 0]
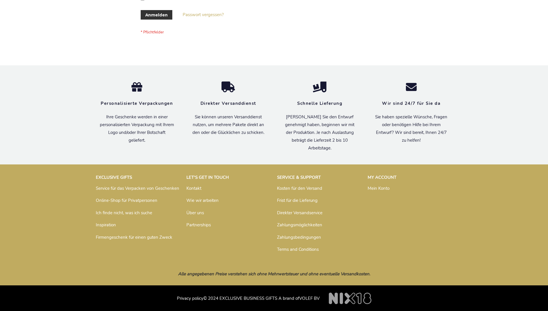
scroll to position [193, 0]
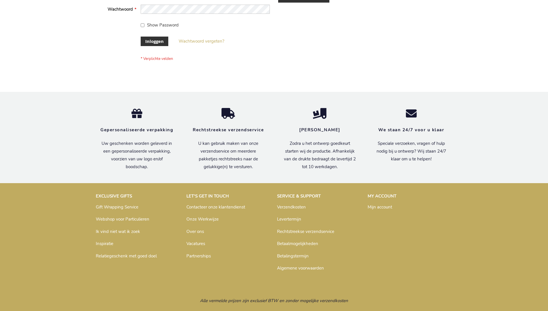
scroll to position [195, 0]
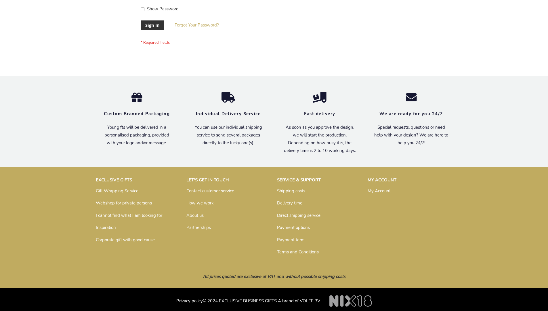
scroll to position [185, 0]
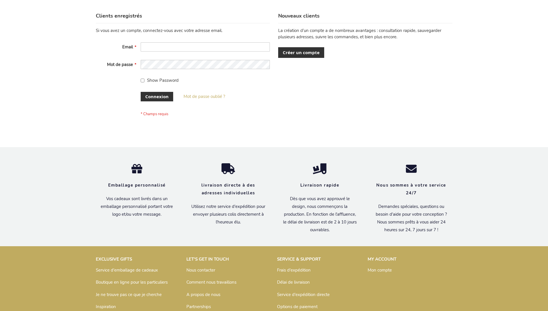
scroll to position [198, 0]
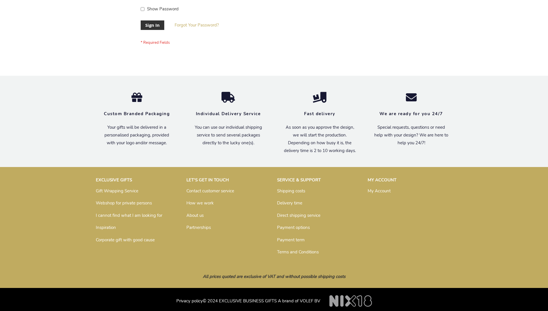
scroll to position [185, 0]
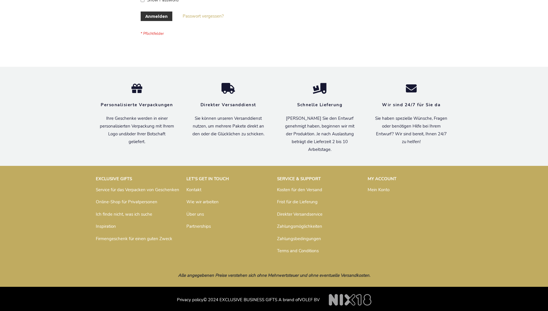
scroll to position [193, 0]
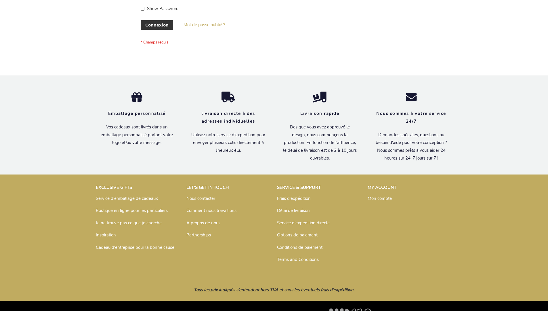
scroll to position [198, 0]
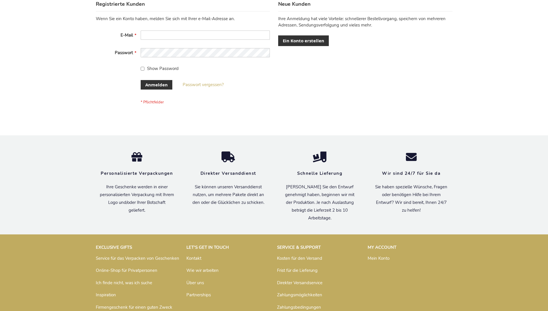
scroll to position [193, 0]
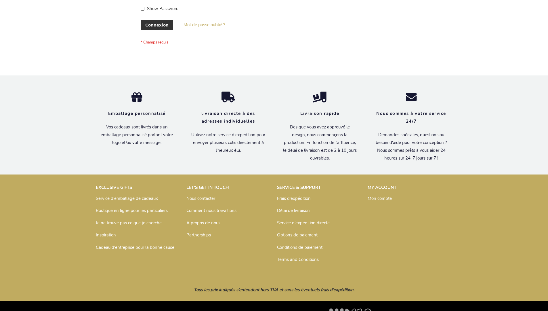
scroll to position [198, 0]
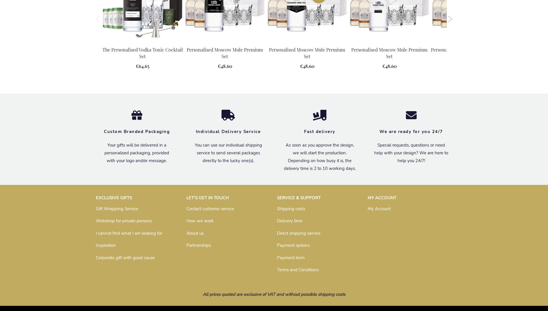
scroll to position [742, 0]
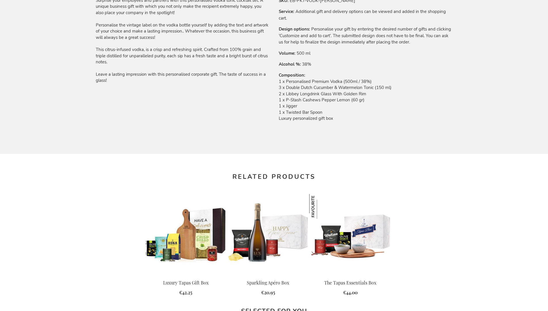
scroll to position [776, 0]
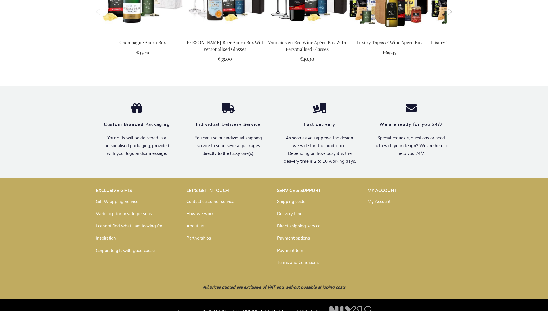
scroll to position [749, 0]
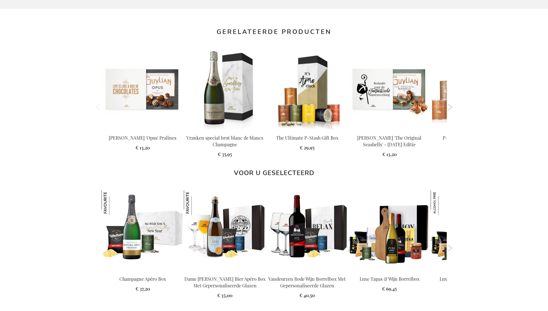
scroll to position [766, 0]
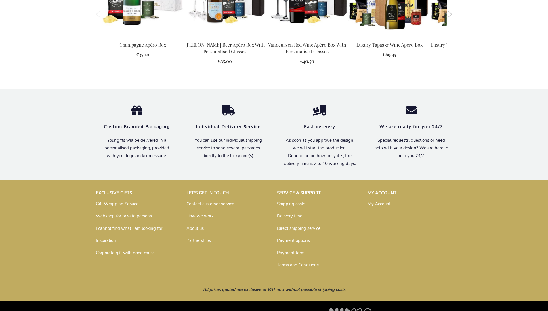
scroll to position [749, 0]
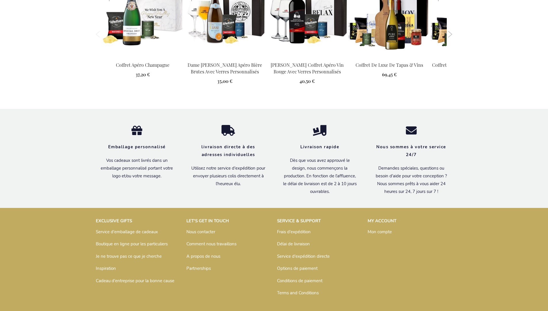
scroll to position [775, 0]
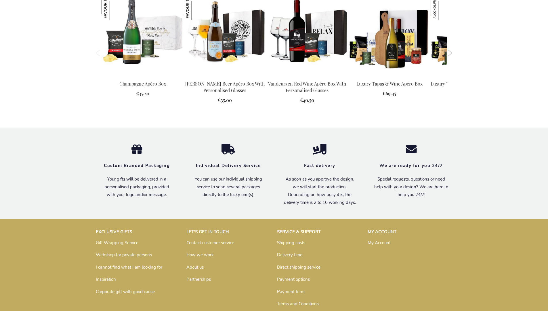
scroll to position [749, 0]
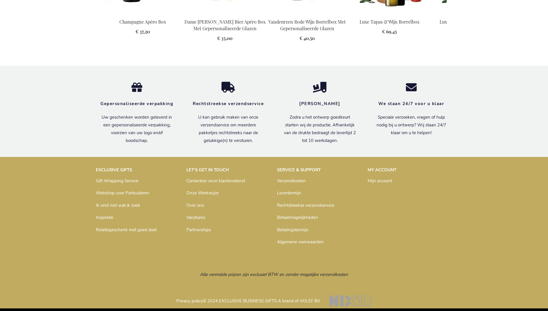
scroll to position [766, 0]
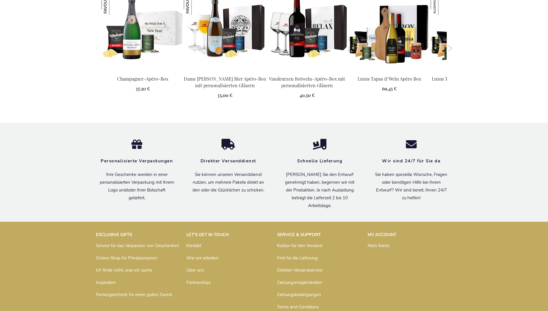
scroll to position [782, 0]
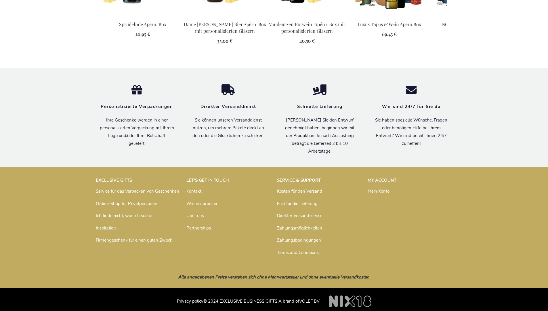
scroll to position [782, 0]
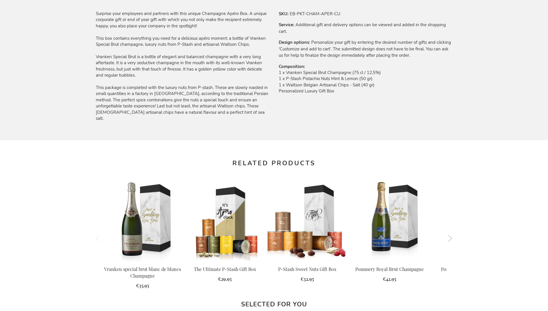
scroll to position [749, 0]
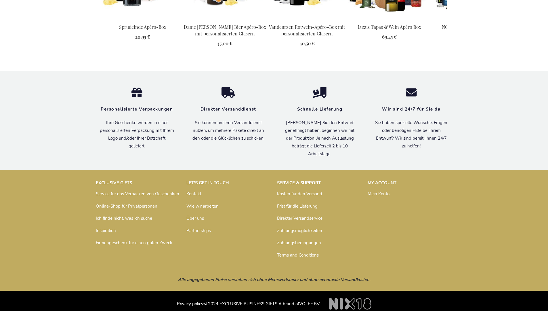
scroll to position [782, 0]
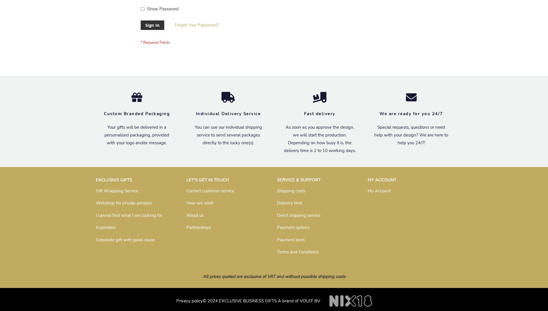
scroll to position [185, 0]
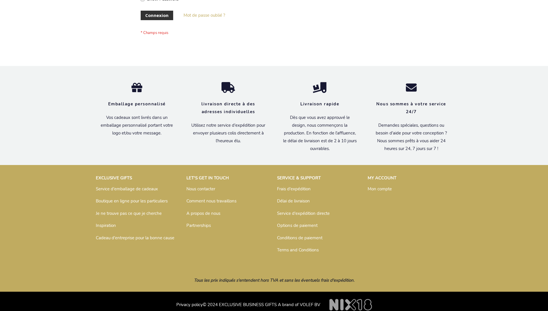
scroll to position [194, 0]
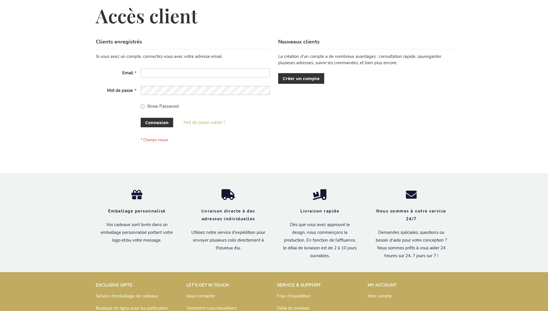
scroll to position [198, 0]
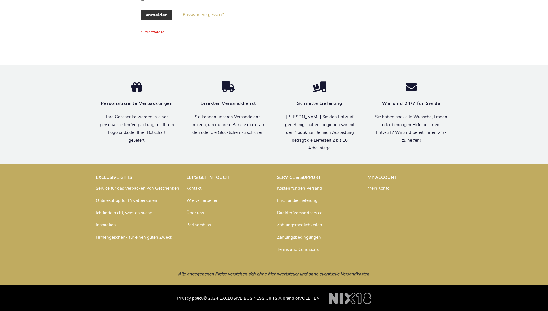
scroll to position [193, 0]
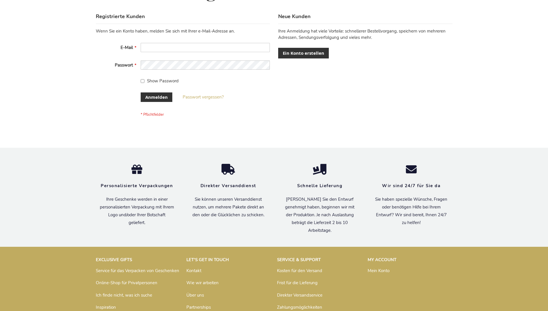
scroll to position [193, 0]
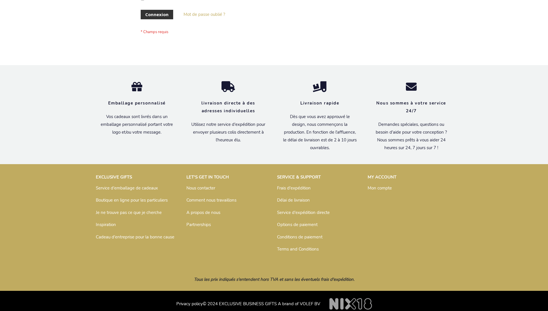
scroll to position [198, 0]
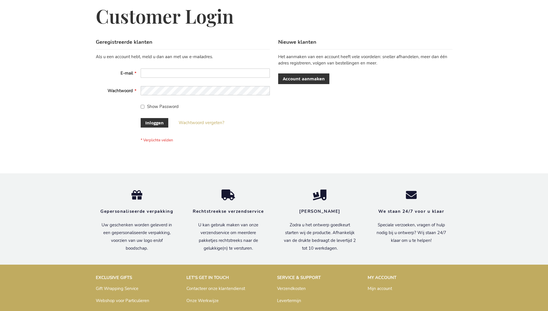
scroll to position [195, 0]
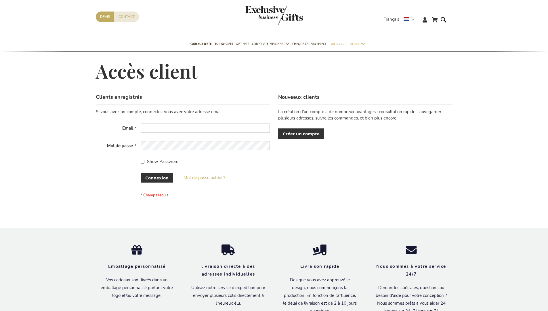
scroll to position [198, 0]
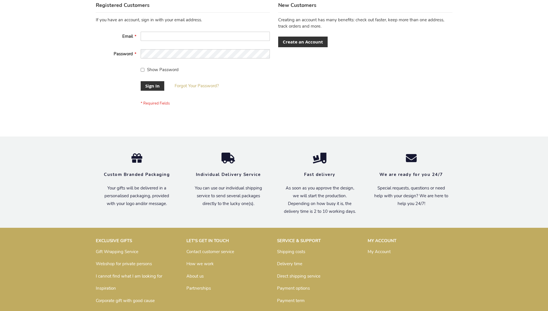
scroll to position [185, 0]
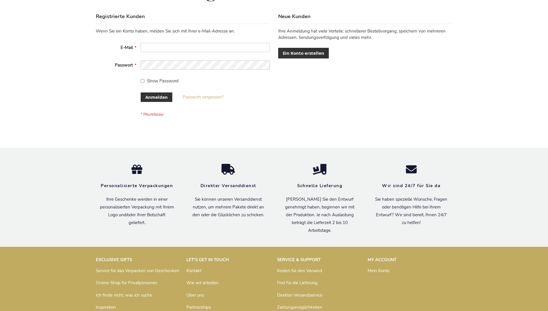
scroll to position [193, 0]
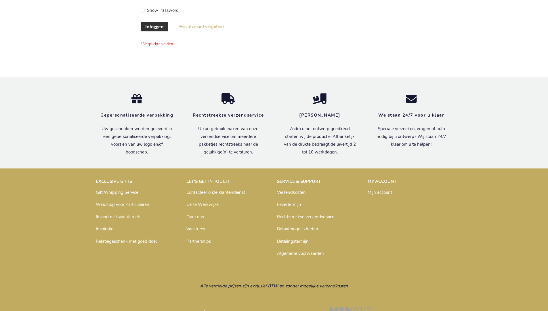
scroll to position [195, 0]
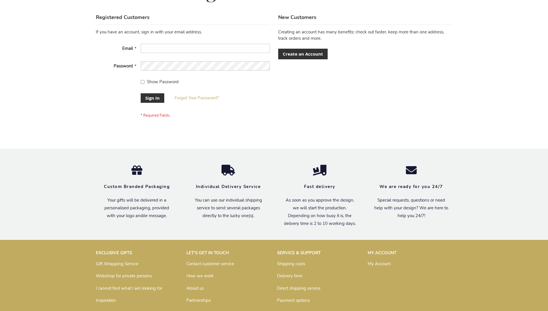
scroll to position [185, 0]
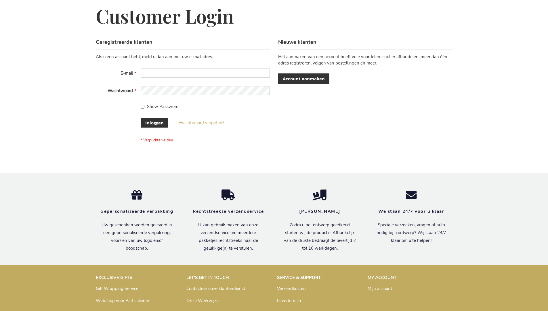
scroll to position [195, 0]
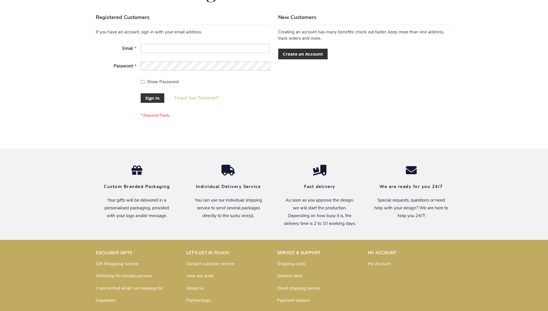
scroll to position [185, 0]
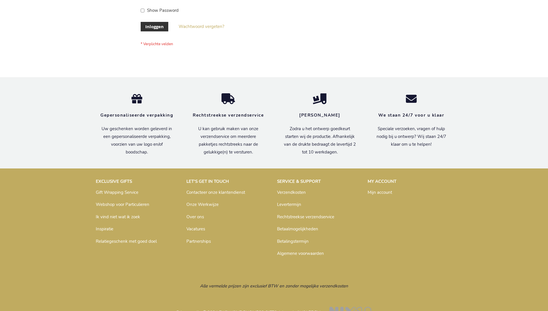
scroll to position [195, 0]
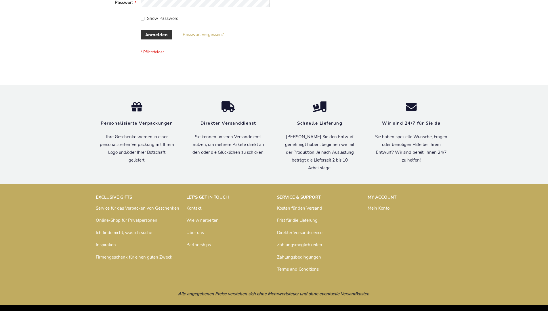
scroll to position [193, 0]
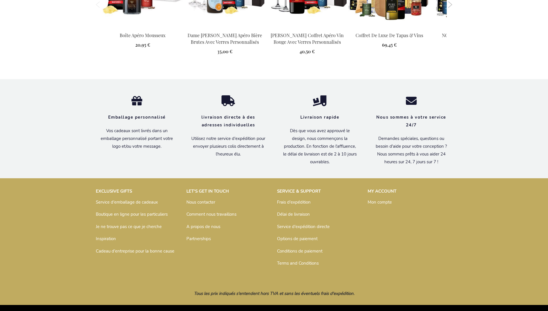
scroll to position [775, 0]
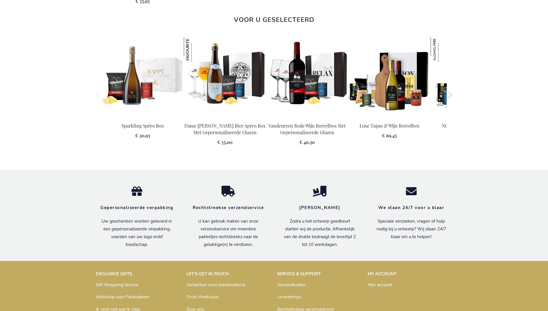
scroll to position [766, 0]
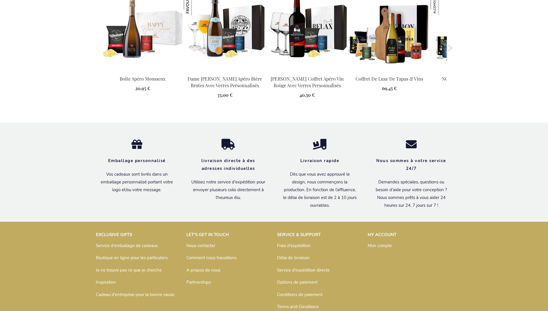
scroll to position [775, 0]
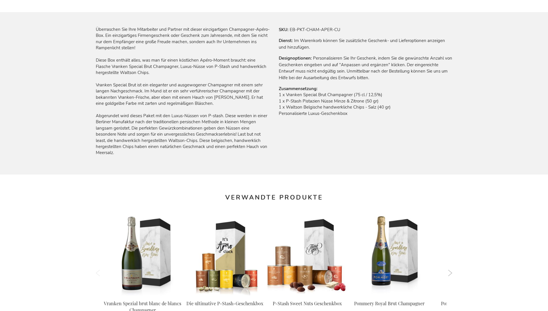
scroll to position [782, 0]
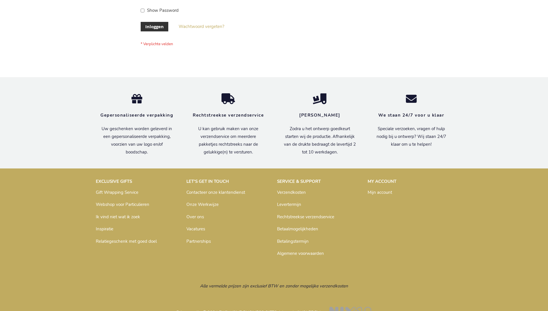
scroll to position [195, 0]
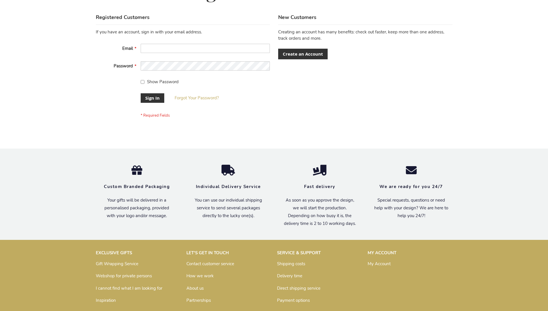
scroll to position [185, 0]
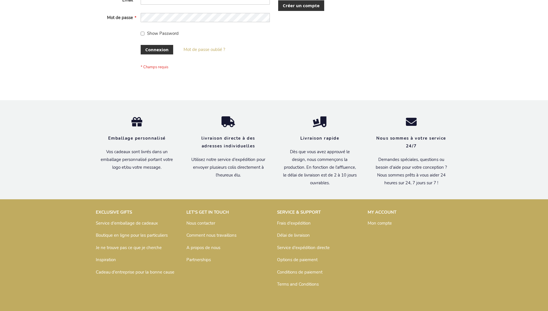
scroll to position [198, 0]
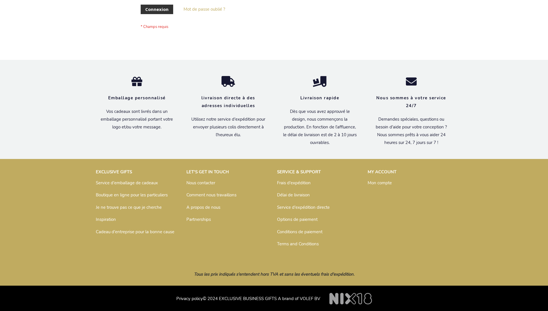
scroll to position [198, 0]
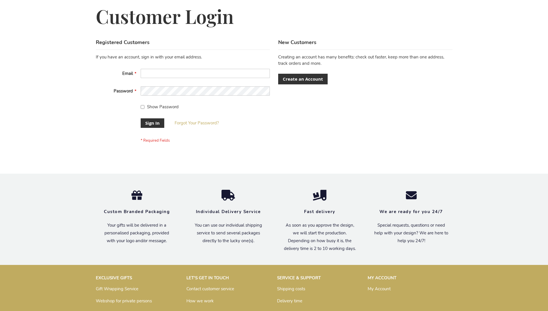
scroll to position [185, 0]
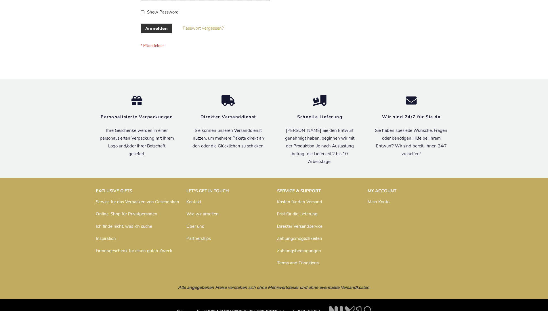
scroll to position [193, 0]
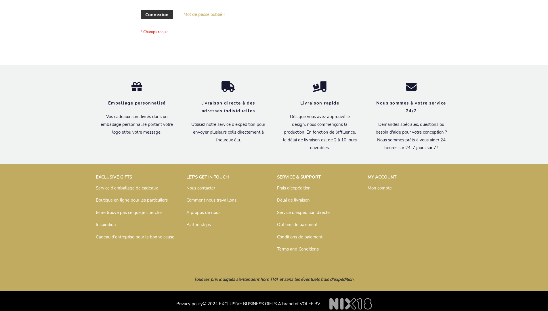
scroll to position [198, 0]
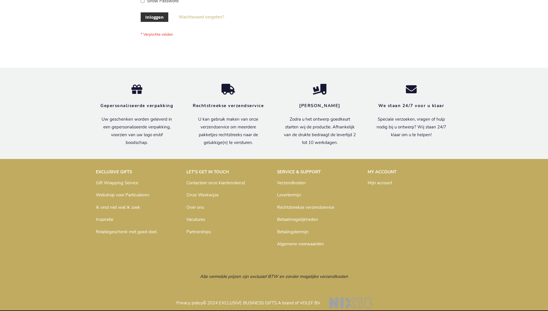
scroll to position [195, 0]
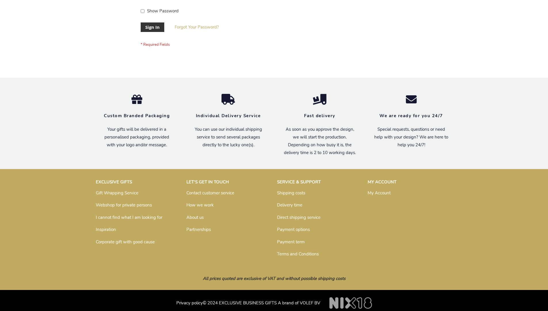
scroll to position [180, 0]
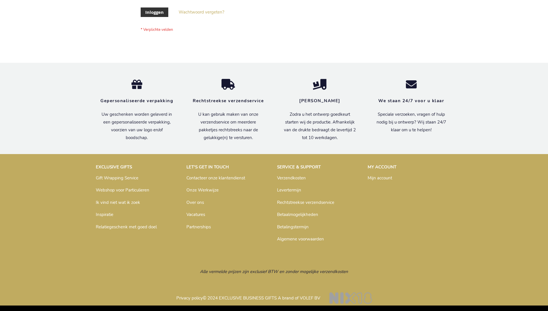
scroll to position [195, 0]
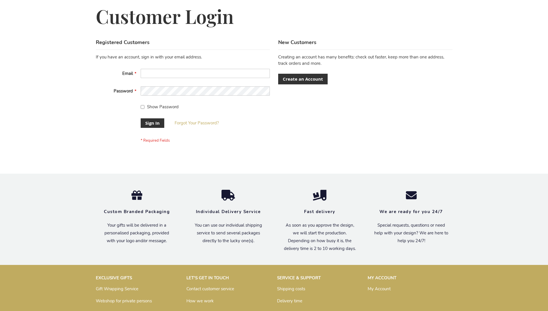
scroll to position [185, 0]
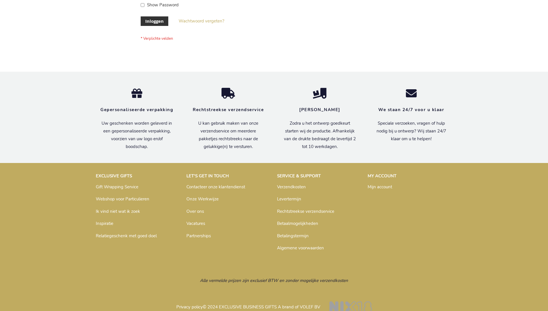
scroll to position [195, 0]
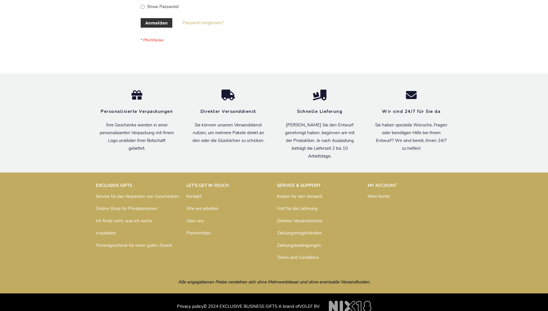
scroll to position [193, 0]
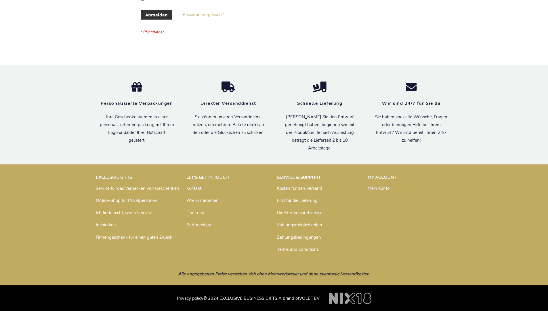
scroll to position [193, 0]
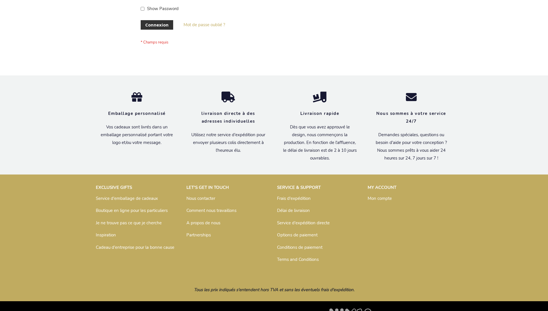
scroll to position [198, 0]
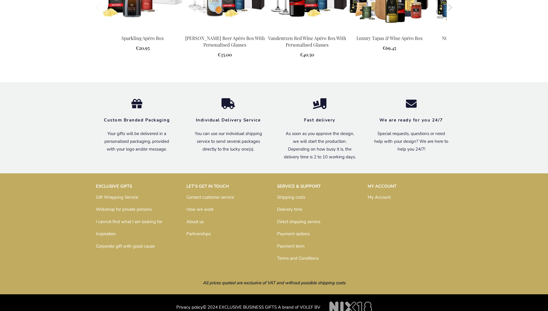
scroll to position [749, 0]
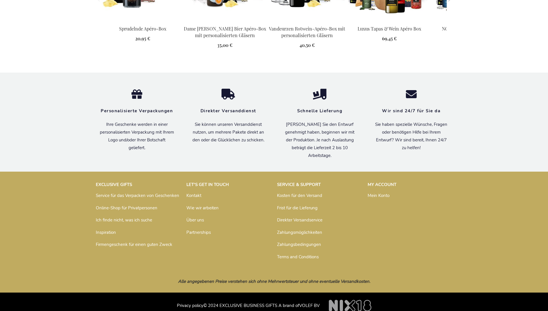
scroll to position [782, 0]
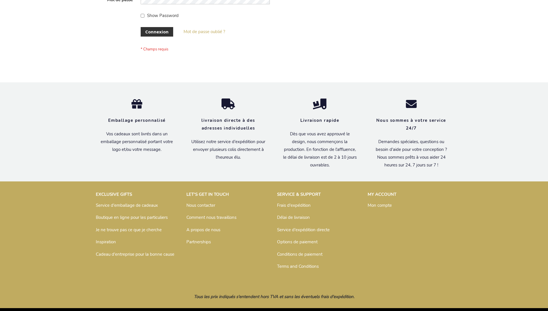
scroll to position [198, 0]
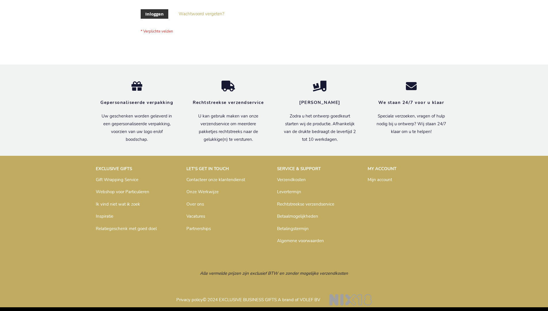
scroll to position [195, 0]
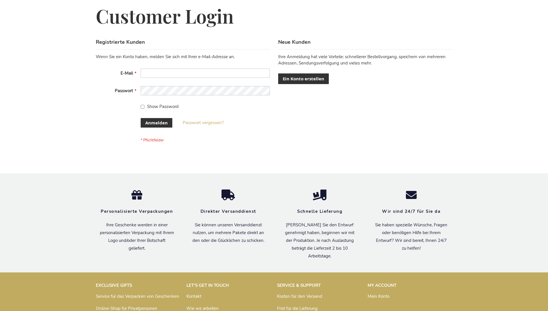
scroll to position [193, 0]
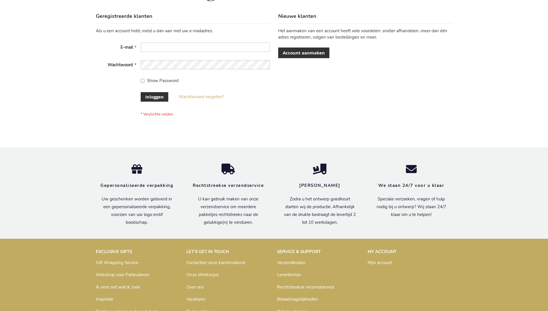
scroll to position [195, 0]
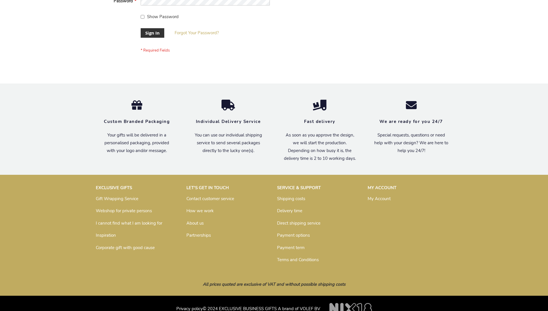
scroll to position [185, 0]
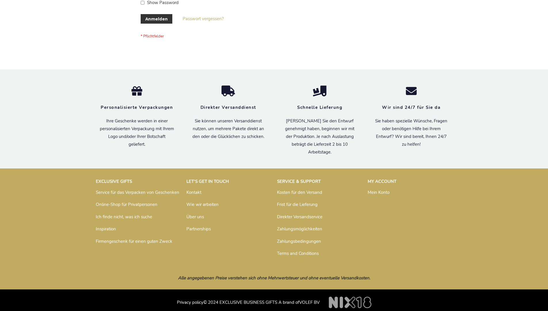
scroll to position [193, 0]
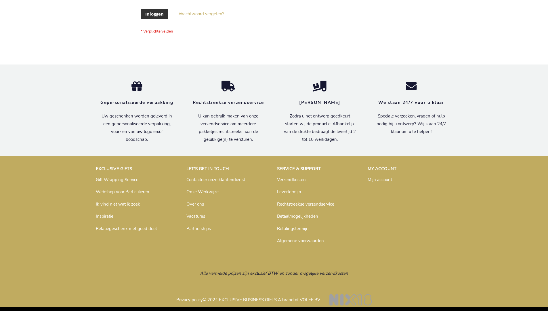
scroll to position [195, 0]
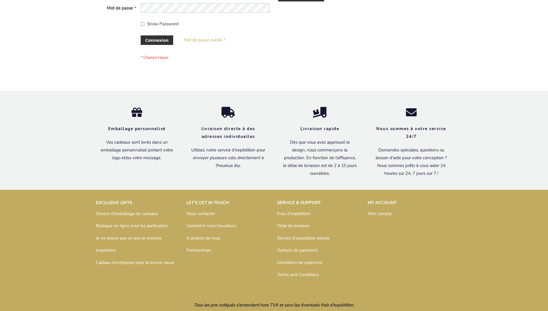
scroll to position [198, 0]
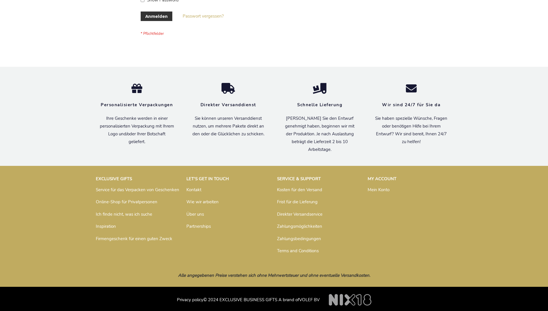
scroll to position [193, 0]
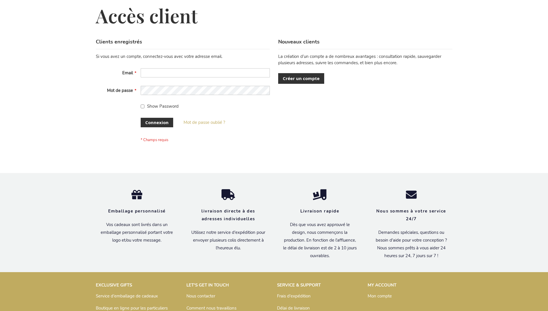
scroll to position [198, 0]
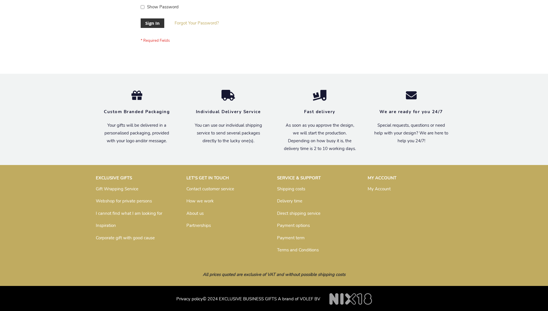
scroll to position [185, 0]
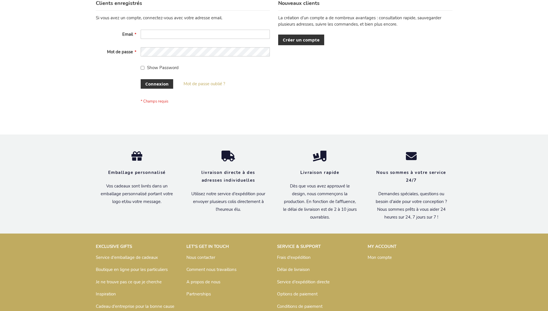
scroll to position [198, 0]
